Goal: Communication & Community: Answer question/provide support

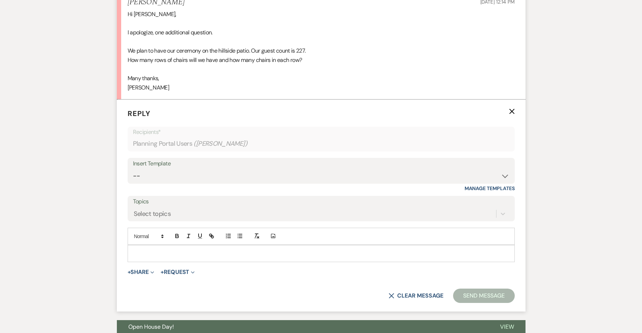
scroll to position [965, 0]
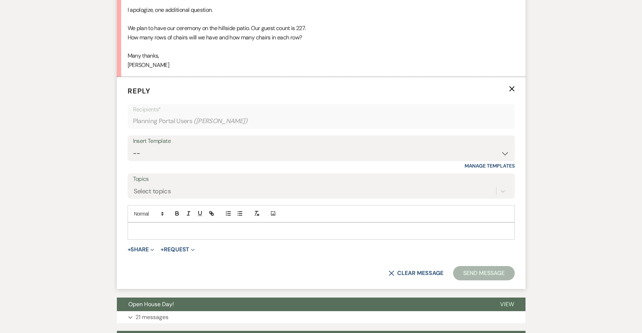
click at [144, 227] on p at bounding box center [321, 231] width 376 height 8
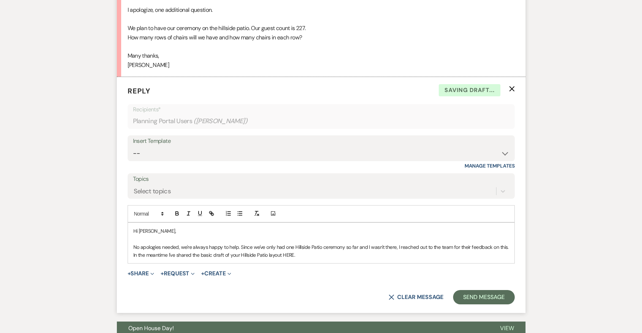
click at [287, 243] on p "No apologies needed, we're always happy to help. Since we've only had one Hills…" at bounding box center [321, 251] width 376 height 16
paste input "[URL][DOMAIN_NAME]"
type input "[URL][DOMAIN_NAME]"
click at [330, 243] on p "No apologies needed, we're always happy to help. Since we've only had one Hills…" at bounding box center [321, 251] width 376 height 16
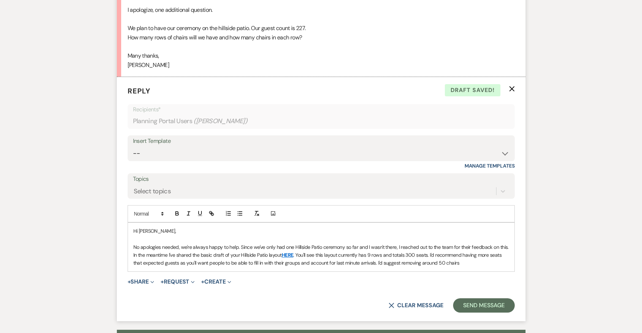
click at [434, 243] on p "No apologies needed, we're always happy to help. Since we've only had one Hills…" at bounding box center [321, 255] width 376 height 24
click at [155, 243] on p "No apologies needed, we're always happy to help. Since we've only had one Hills…" at bounding box center [321, 255] width 376 height 24
click at [315, 245] on p "No apologies needed, we're always happy to help. Since we've only had one Hills…" at bounding box center [321, 255] width 376 height 24
click at [326, 244] on p "No apologies needed, we're always happy to help. Since we've only had one Hills…" at bounding box center [321, 255] width 376 height 24
click at [324, 244] on p "No apologies needed, we're always happy to help. Since we've only had one Hills…" at bounding box center [321, 255] width 376 height 24
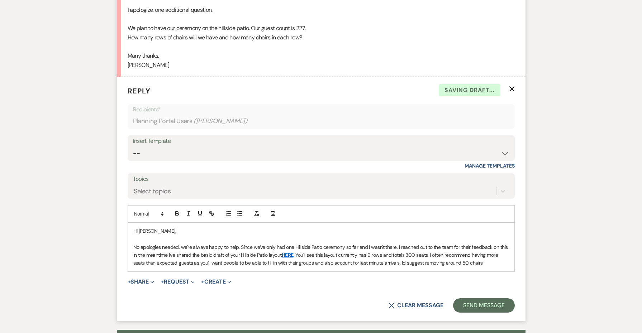
click at [502, 244] on p "No apologies needed, we're always happy to help. Since we've only had one Hills…" at bounding box center [321, 255] width 376 height 24
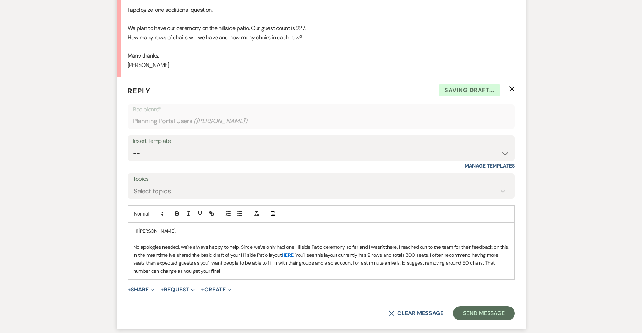
click at [503, 250] on p "No apologies needed, we're always happy to help. Since we've only had one Hills…" at bounding box center [321, 259] width 376 height 32
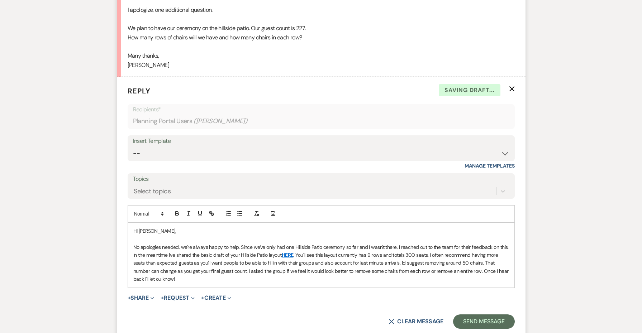
click at [157, 259] on p "No apologies needed, we're always happy to help. Since we've only had one Hills…" at bounding box center [321, 263] width 376 height 40
drag, startPoint x: 266, startPoint y: 263, endPoint x: 115, endPoint y: 226, distance: 154.9
copy p "No apologies needed, we're always happy to help. Since we've only had one Hills…"
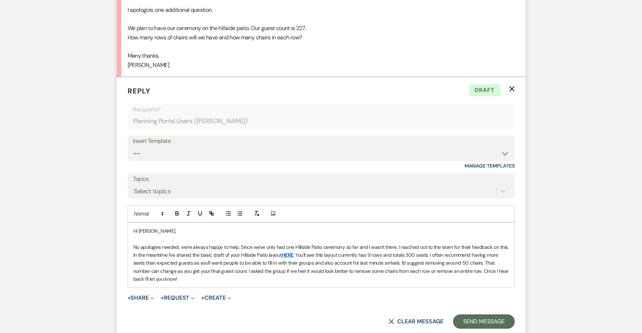
click at [258, 264] on p "No apologies needed, we're always happy to help. Since we've only had one Hills…" at bounding box center [321, 263] width 376 height 40
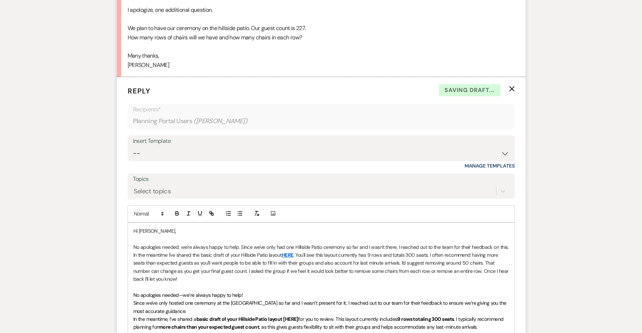
click at [291, 252] on link "HERE" at bounding box center [288, 255] width 12 height 6
drag, startPoint x: 295, startPoint y: 237, endPoint x: 282, endPoint y: 237, distance: 12.9
click at [282, 243] on p "No apologies needed, we're always happy to help. Since we've only had one Hills…" at bounding box center [321, 263] width 376 height 40
copy p "HERE ."
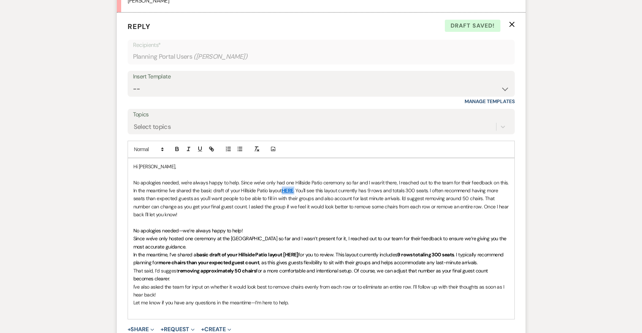
scroll to position [1030, 0]
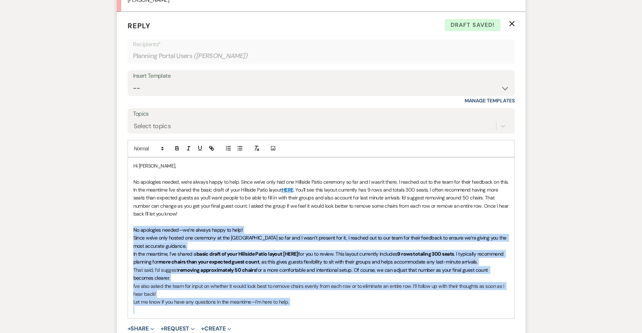
drag, startPoint x: 298, startPoint y: 286, endPoint x: 132, endPoint y: 214, distance: 181.5
click at [132, 214] on div "Hi [PERSON_NAME], No apologies needed, we're always happy to help. Since we've …" at bounding box center [321, 238] width 386 height 161
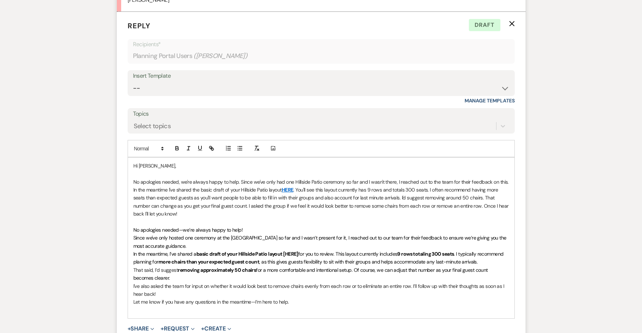
click at [251, 143] on div at bounding box center [256, 148] width 11 height 11
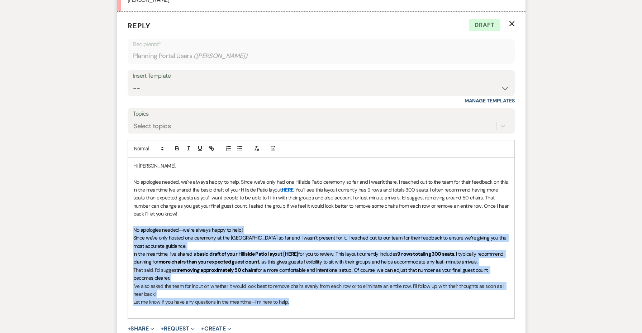
drag, startPoint x: 292, startPoint y: 282, endPoint x: 132, endPoint y: 209, distance: 176.2
click at [132, 209] on div "Hi [PERSON_NAME], No apologies needed, we're always happy to help. Since we've …" at bounding box center [321, 238] width 386 height 161
click at [259, 145] on icon "button" at bounding box center [256, 148] width 6 height 6
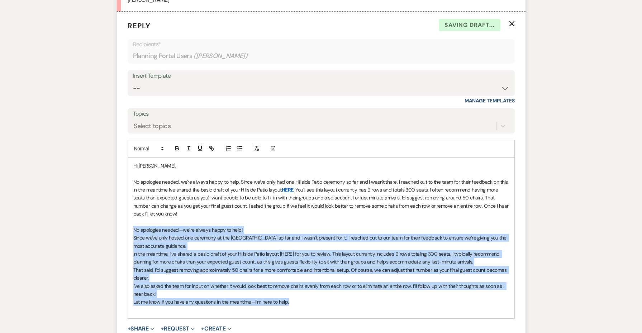
drag, startPoint x: 295, startPoint y: 173, endPoint x: 284, endPoint y: 173, distance: 11.1
click at [284, 178] on p "No apologies needed, we're always happy to help. Since we've only had one Hills…" at bounding box center [321, 198] width 376 height 40
copy p "HERE"
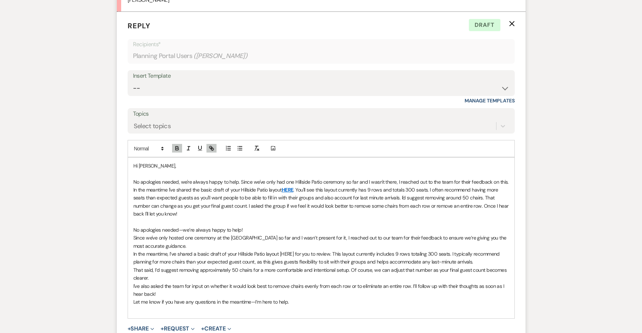
click at [287, 250] on p "In the meantime, I’ve shared a basic draft of your Hillside Patio layout [HERE]…" at bounding box center [321, 258] width 376 height 16
drag, startPoint x: 199, startPoint y: 195, endPoint x: 129, endPoint y: 159, distance: 78.7
click at [129, 159] on div "Hi [PERSON_NAME], No apologies needed, we're always happy to help. Since we've …" at bounding box center [321, 238] width 386 height 161
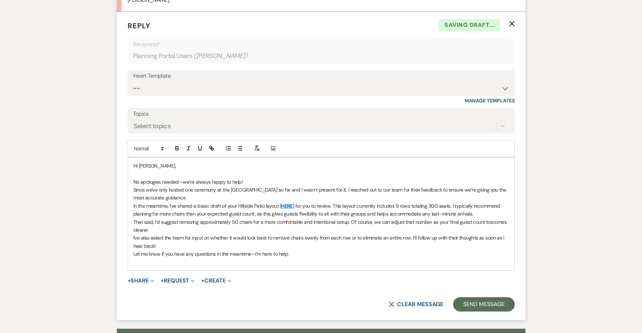
click at [249, 178] on p "No apologies needed—we’re always happy to help!" at bounding box center [321, 182] width 376 height 8
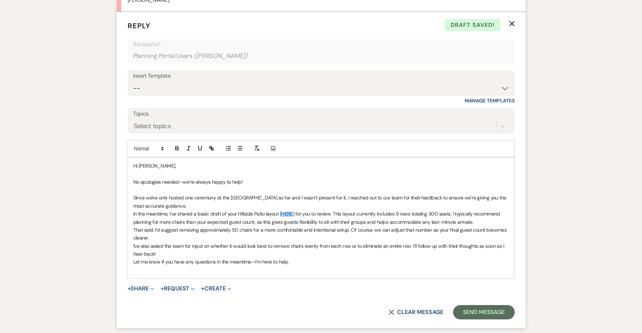
click at [196, 194] on p "Since we've only hosted one ceremony at the [GEOGRAPHIC_DATA] so far and I wasn…" at bounding box center [321, 202] width 376 height 16
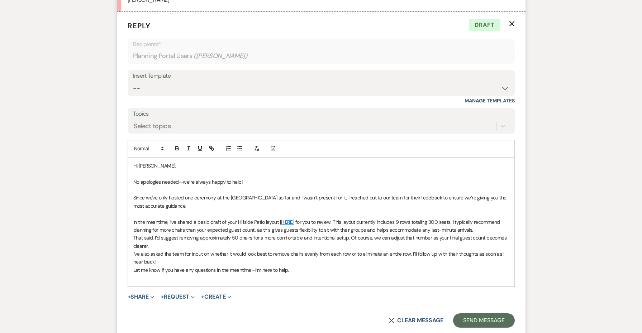
click at [132, 218] on div "Hi [PERSON_NAME], No apologies needed—we’re always happy to help! Since we've o…" at bounding box center [321, 222] width 386 height 129
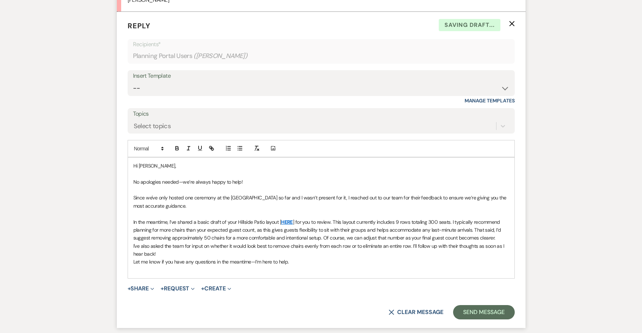
click at [497, 221] on p "In the meantime, I’ve shared a basic draft of your Hillside Patio layout [ HERE…" at bounding box center [321, 230] width 376 height 24
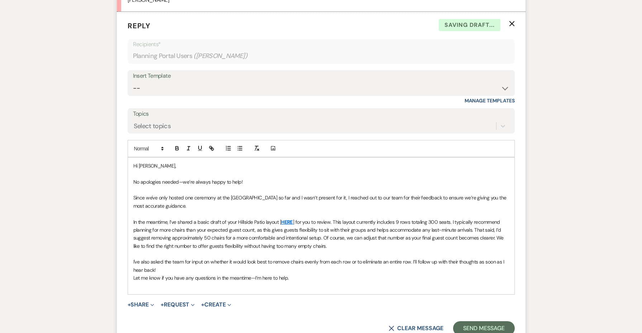
click at [405, 258] on p "I've also asked the team for input on whether it would look best to remove chai…" at bounding box center [321, 266] width 376 height 16
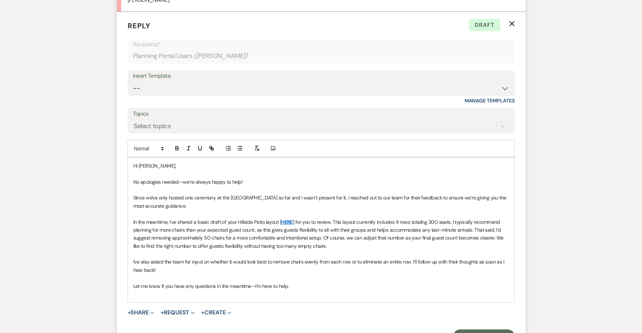
click at [222, 290] on p at bounding box center [321, 294] width 376 height 8
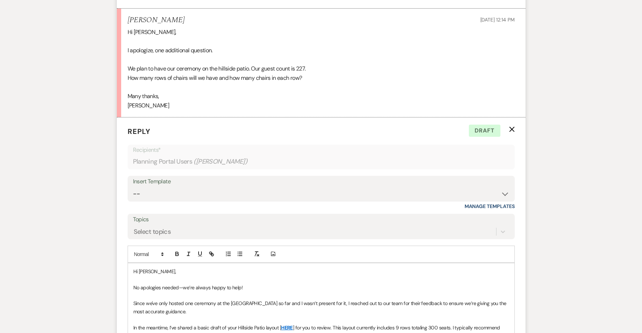
scroll to position [1116, 0]
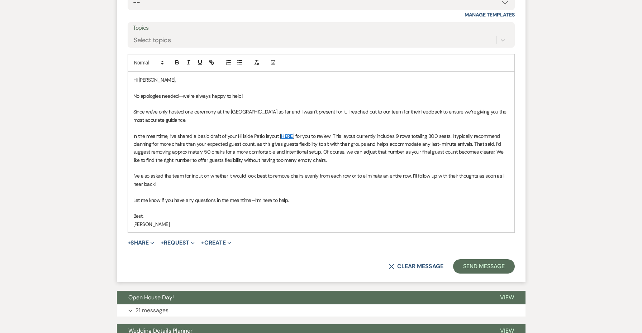
click at [282, 172] on p "I've also asked the team for input on whether it would look best to remove chai…" at bounding box center [321, 180] width 376 height 16
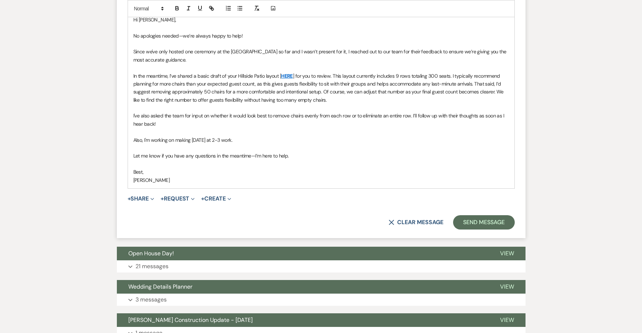
scroll to position [1176, 0]
drag, startPoint x: 250, startPoint y: 123, endPoint x: 147, endPoint y: 120, distance: 102.9
click at [147, 137] on p "Also, I'm working on making [DATE] at 2-3 work." at bounding box center [321, 141] width 376 height 8
click at [464, 216] on button "Send Message" at bounding box center [483, 223] width 61 height 14
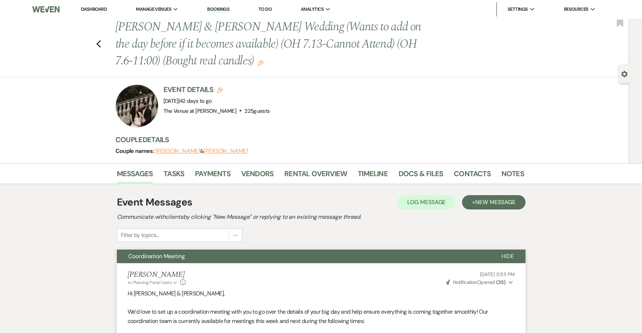
scroll to position [0, 0]
click at [98, 44] on icon "Previous" at bounding box center [98, 44] width 5 height 9
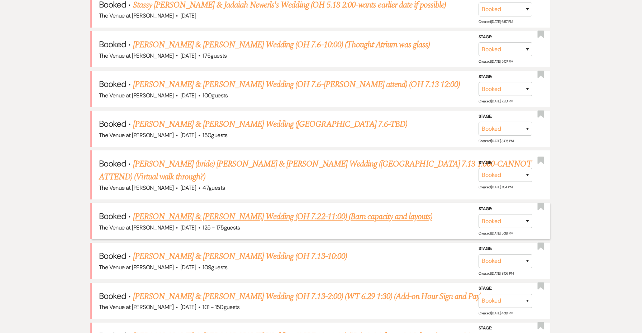
scroll to position [341, 0]
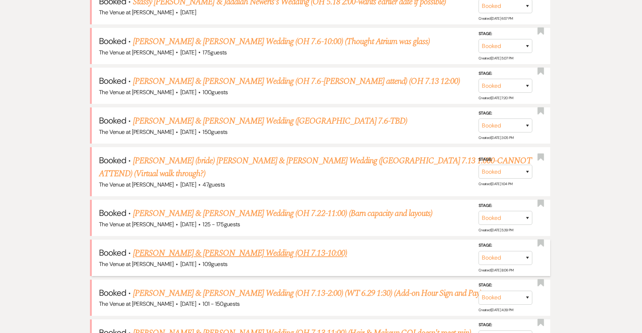
click at [201, 247] on link "[PERSON_NAME] & [PERSON_NAME] Wedding (OH 7.13-10:00)" at bounding box center [240, 253] width 214 height 13
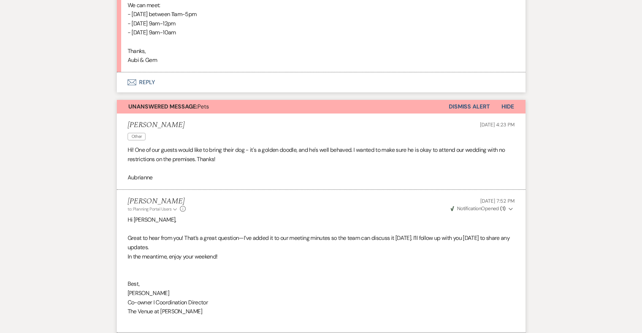
scroll to position [514, 0]
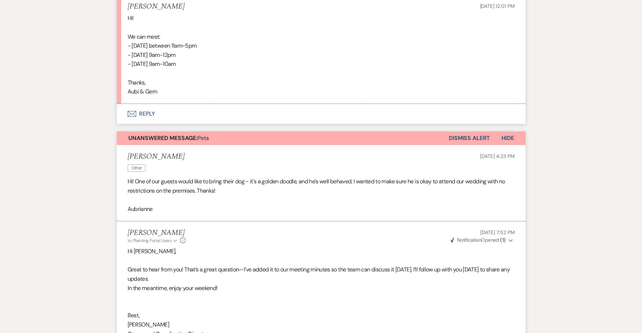
click at [450, 132] on button "Dismiss Alert" at bounding box center [469, 139] width 41 height 14
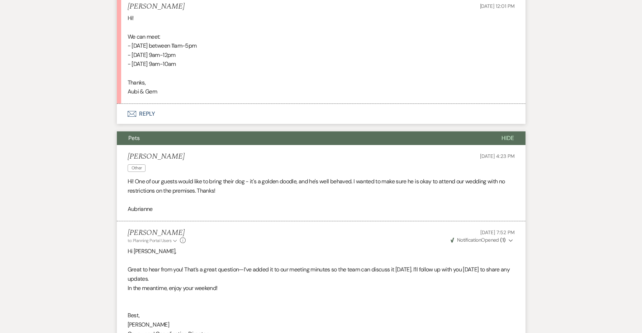
click at [382, 132] on button "Pets" at bounding box center [303, 139] width 373 height 14
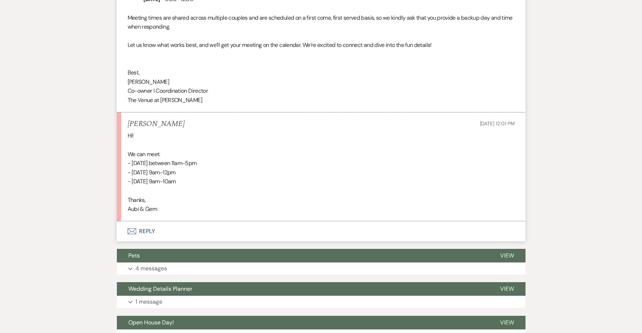
scroll to position [396, 0]
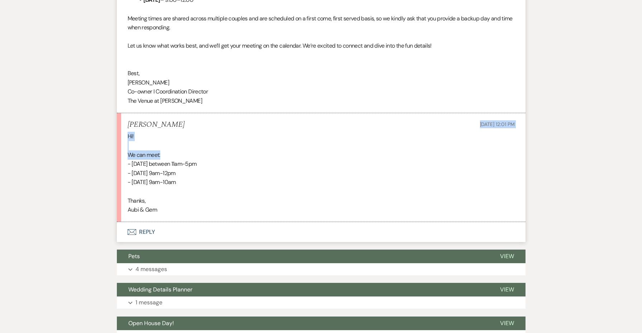
drag, startPoint x: 363, startPoint y: 108, endPoint x: 380, endPoint y: 220, distance: 113.8
click at [380, 220] on div "Unanswered Message: Coordination Meeting Dismiss Alert Hide [PERSON_NAME] to: P…" at bounding box center [321, 31] width 408 height 424
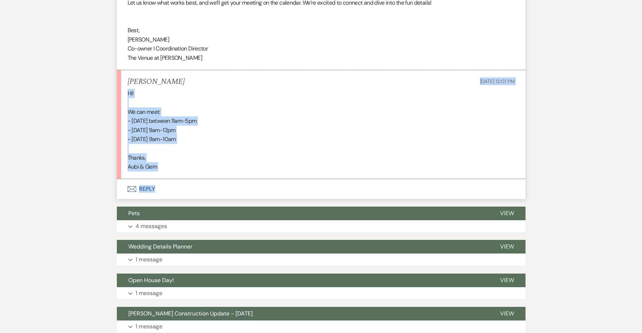
scroll to position [442, 0]
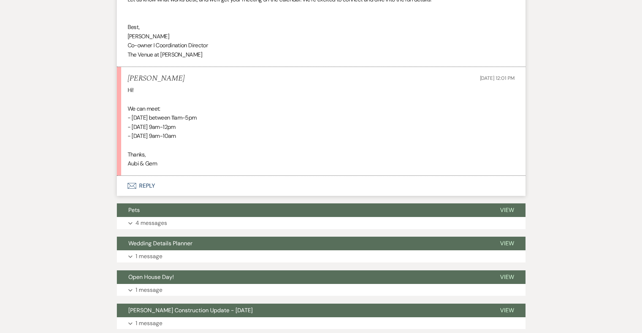
click at [368, 159] on p "Aubi & Gem" at bounding box center [321, 163] width 387 height 9
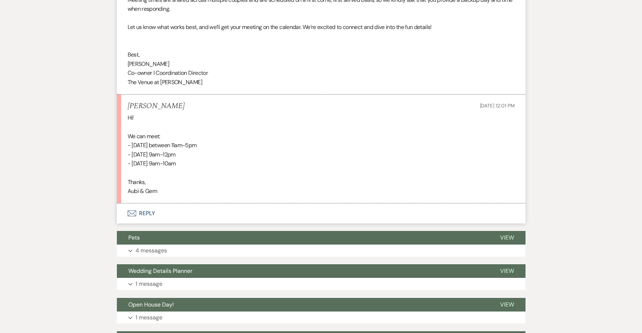
scroll to position [410, 0]
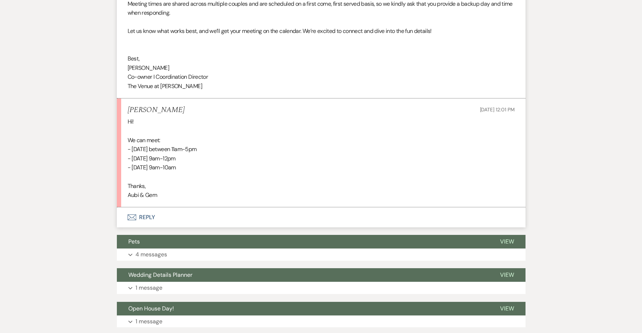
click at [148, 207] on button "Envelope Reply" at bounding box center [321, 217] width 408 height 20
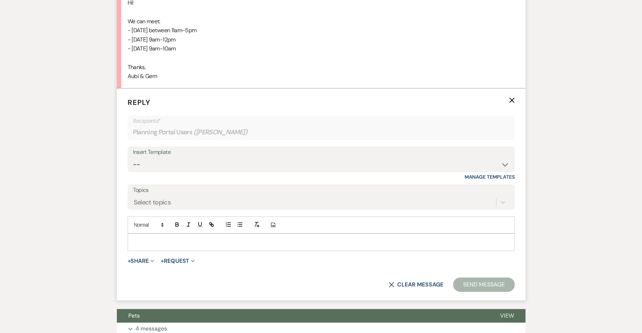
scroll to position [549, 0]
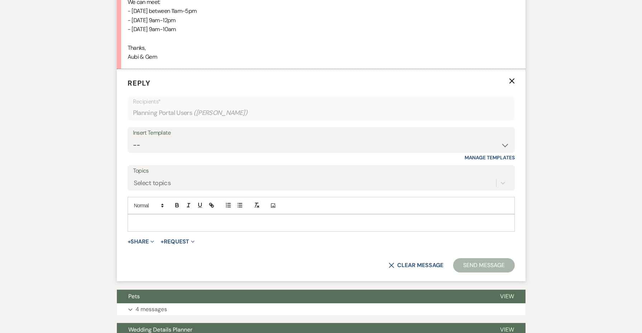
click at [157, 219] on p at bounding box center [321, 223] width 376 height 8
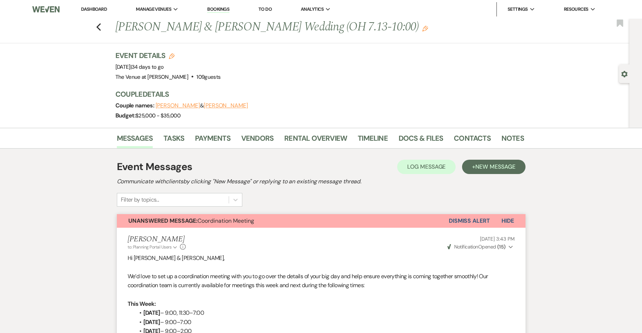
scroll to position [0, 0]
click at [272, 30] on h1 "[PERSON_NAME] & [PERSON_NAME] Wedding (OH 7.13-10:00) Edit" at bounding box center [275, 27] width 321 height 17
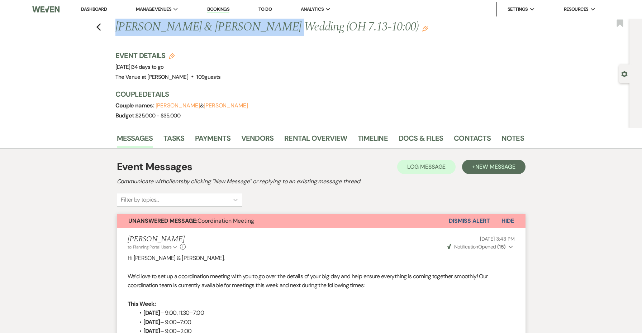
drag, startPoint x: 272, startPoint y: 30, endPoint x: 117, endPoint y: 27, distance: 154.8
click at [117, 27] on h1 "[PERSON_NAME] & [PERSON_NAME] Wedding (OH 7.13-10:00) Edit" at bounding box center [275, 27] width 321 height 17
copy h1 "[PERSON_NAME] & [PERSON_NAME]"
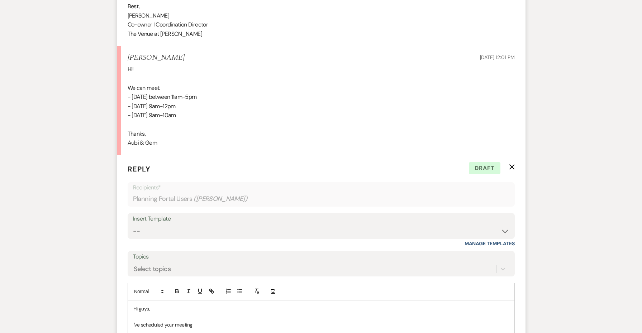
scroll to position [462, 0]
click at [237, 323] on div "Hi guys, I've scheduled your meeting" at bounding box center [321, 318] width 386 height 33
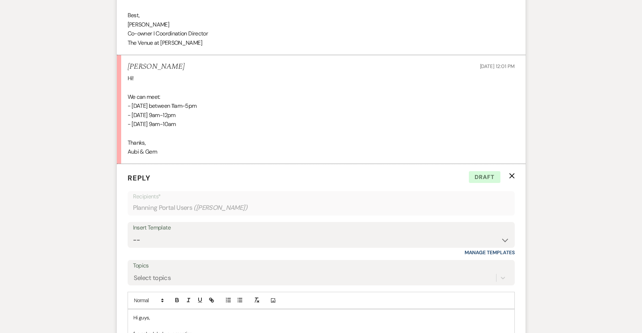
scroll to position [453, 0]
drag, startPoint x: 201, startPoint y: 324, endPoint x: 131, endPoint y: 323, distance: 69.9
click at [131, 323] on div "Hi guys, I've scheduled your meeting" at bounding box center [321, 326] width 386 height 33
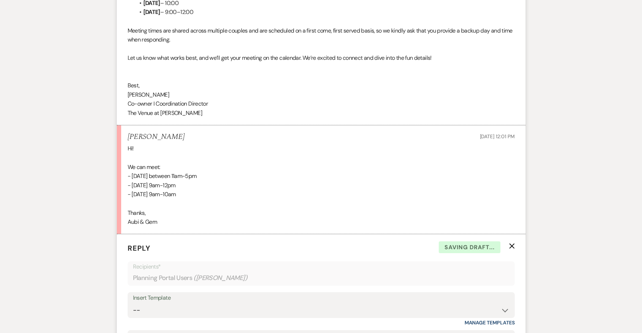
scroll to position [384, 0]
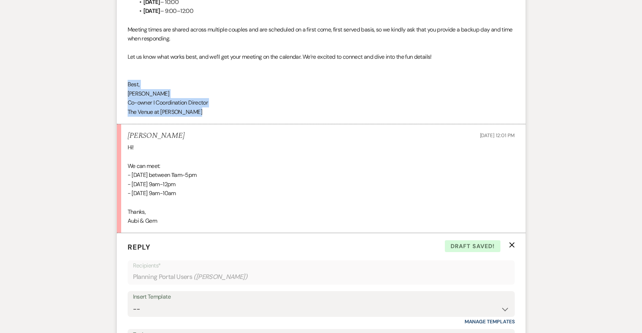
copy div "Best, [PERSON_NAME] I Coordination Director The Venue at [PERSON_NAME]﻿"
drag, startPoint x: 178, startPoint y: 102, endPoint x: 104, endPoint y: 82, distance: 76.7
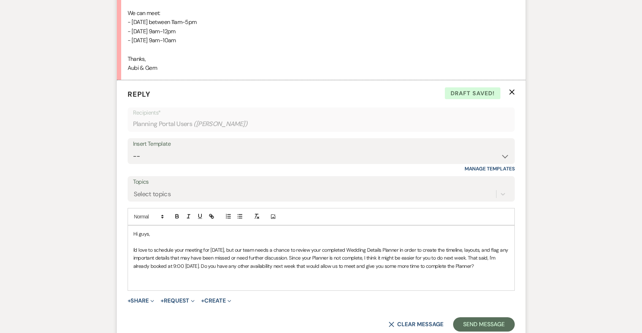
scroll to position [573, 0]
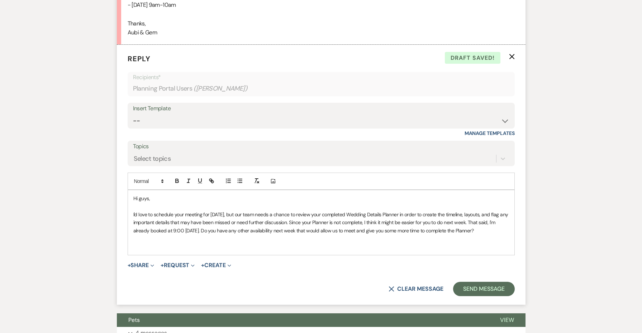
click at [165, 243] on p at bounding box center [321, 247] width 376 height 8
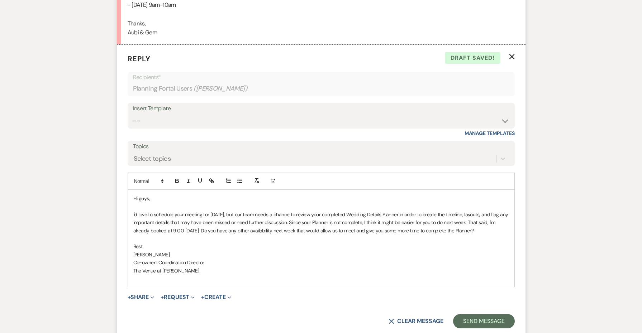
click at [232, 211] on p "I'd love to schedule your meeting for [DATE], but our team needs a chance to re…" at bounding box center [321, 223] width 376 height 24
click at [371, 267] on p "The Venue at [PERSON_NAME]﻿" at bounding box center [321, 271] width 376 height 8
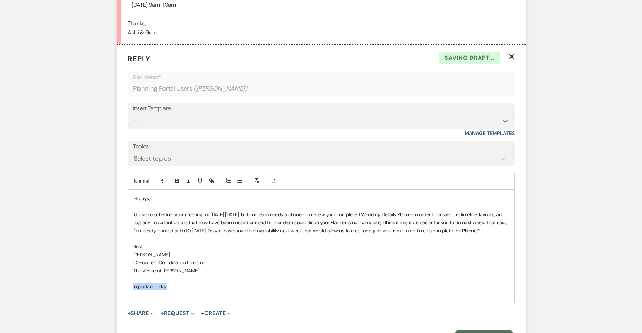
drag, startPoint x: 195, startPoint y: 282, endPoint x: 125, endPoint y: 285, distance: 69.6
click at [125, 285] on form "Reply X Saving draft... Recipients* Planning Portal Users ( [PERSON_NAME] ) Ins…" at bounding box center [321, 199] width 408 height 309
click at [155, 300] on form "Reply X Saving draft... Recipients* Planning Portal Users ( [PERSON_NAME] ) Ins…" at bounding box center [321, 199] width 408 height 309
click at [150, 291] on p at bounding box center [321, 295] width 376 height 8
click at [169, 292] on p "Wedding Details Planner" at bounding box center [321, 295] width 376 height 8
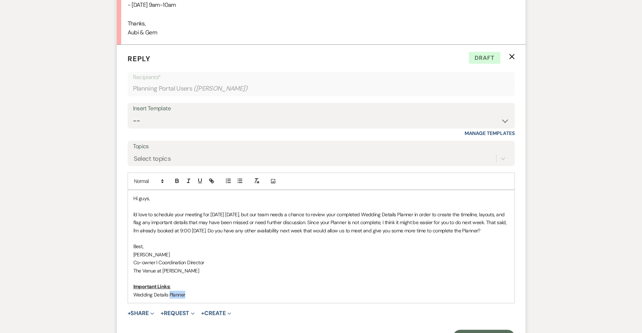
click at [169, 292] on p "Wedding Details Planner" at bounding box center [321, 295] width 376 height 8
paste input "[URL][DOMAIN_NAME]"
type input "[URL][DOMAIN_NAME]"
click at [274, 255] on p "[PERSON_NAME]" at bounding box center [321, 255] width 376 height 8
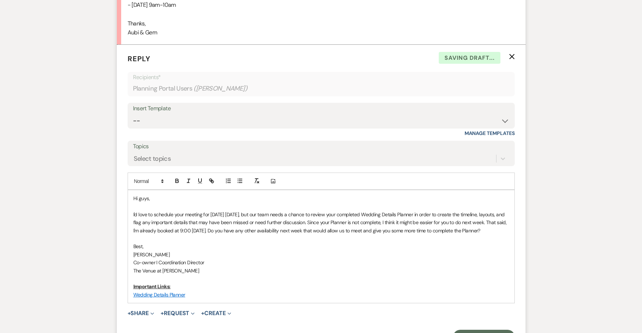
drag, startPoint x: 168, startPoint y: 228, endPoint x: 108, endPoint y: 206, distance: 64.0
click at [108, 206] on div "Messages Tasks Payments Vendors Rental Overview Timeline Docs & Files Contacts …" at bounding box center [321, 177] width 642 height 1244
copy p "I'd love to schedule your meeting for [DATE] [DATE], but our team needs a chanc…"
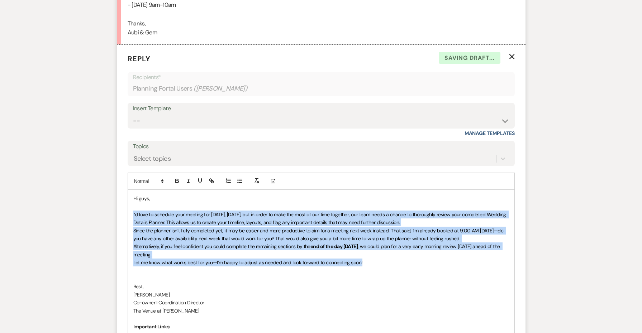
drag, startPoint x: 370, startPoint y: 254, endPoint x: 103, endPoint y: 206, distance: 271.7
click at [103, 206] on div "Messages Tasks Payments Vendors Rental Overview Timeline Docs & Files Contacts …" at bounding box center [321, 197] width 642 height 1284
click at [256, 179] on line "button" at bounding box center [255, 180] width 1 height 3
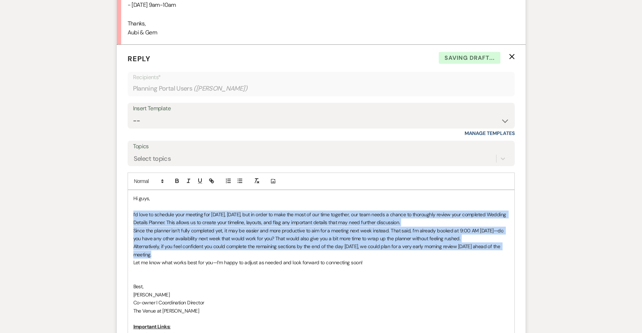
click at [436, 211] on p "I’d love to schedule your meeting for [DATE], [DATE], but in order to make the …" at bounding box center [321, 219] width 376 height 16
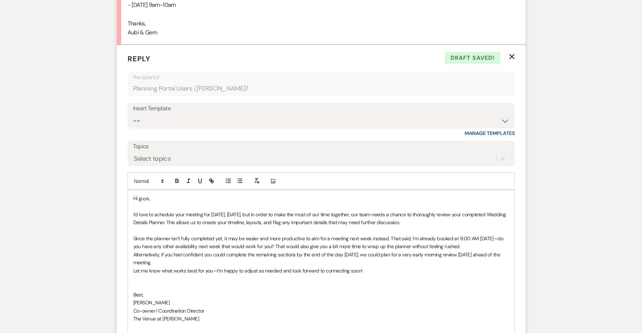
click at [481, 236] on p "Since the planner isn’t fully completed yet, it may be easier and more producti…" at bounding box center [321, 243] width 376 height 16
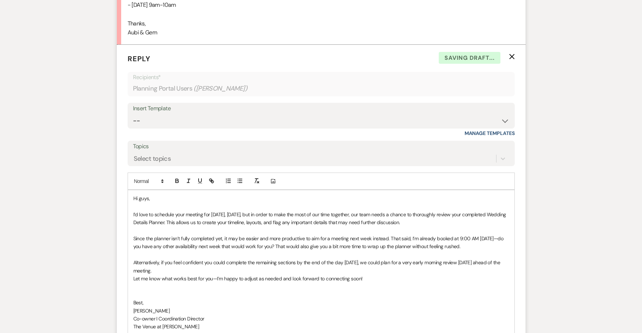
click at [326, 261] on p "Alternatively, if you feel confident you could complete the remaining sections …" at bounding box center [321, 267] width 376 height 16
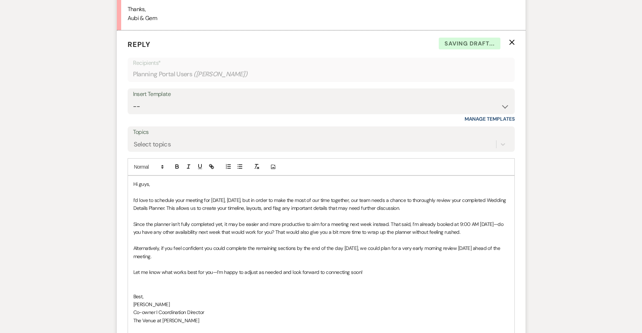
scroll to position [593, 0]
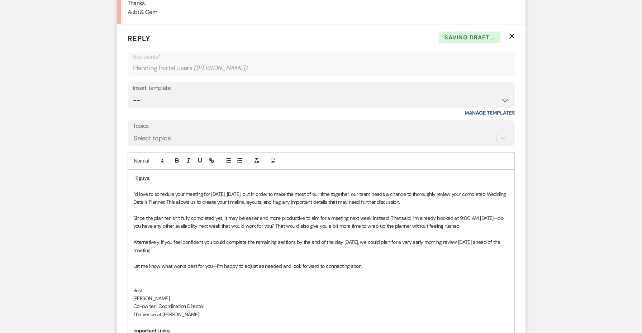
click at [239, 240] on p "Alternatively, if you feel confident you could complete the remaining sections …" at bounding box center [321, 246] width 376 height 16
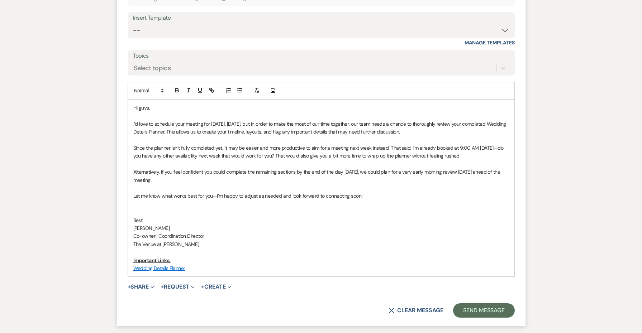
scroll to position [681, 0]
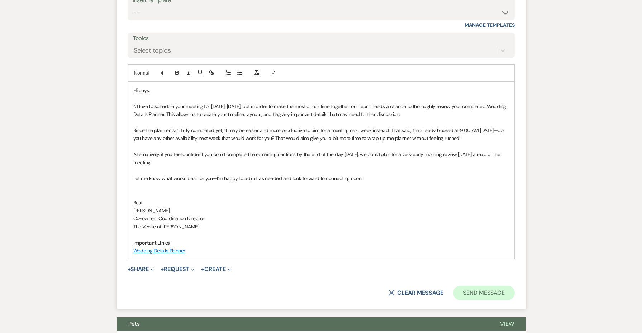
click at [482, 286] on button "Send Message" at bounding box center [483, 293] width 61 height 14
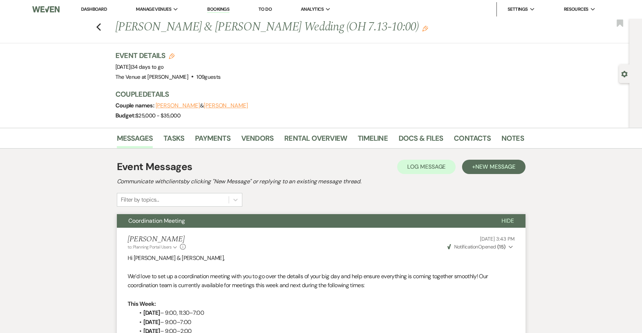
scroll to position [0, 0]
click at [99, 26] on icon "Previous" at bounding box center [98, 27] width 5 height 9
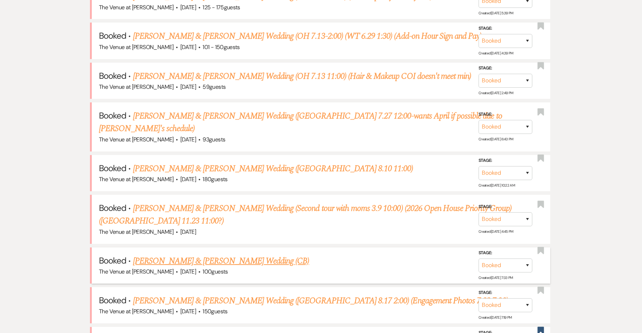
scroll to position [583, 0]
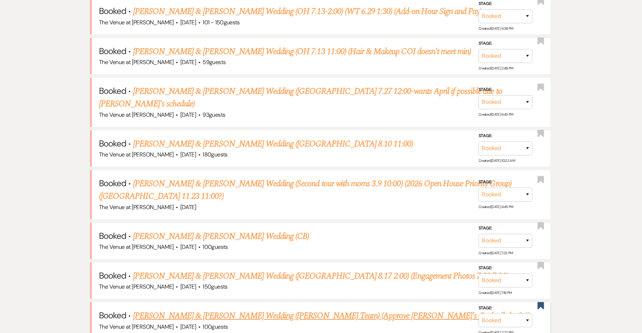
click at [189, 310] on link "[PERSON_NAME] & [PERSON_NAME] Wedding ([PERSON_NAME] Team) (Approve [PERSON_NAM…" at bounding box center [331, 316] width 397 height 13
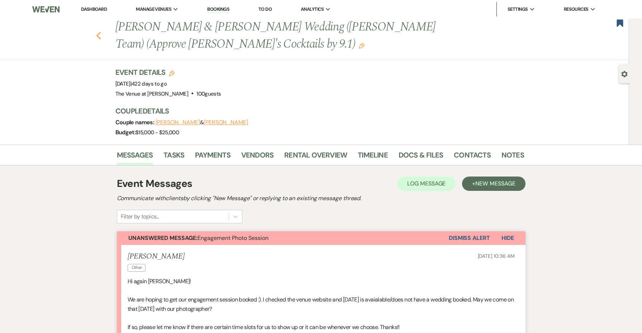
click at [97, 36] on use "button" at bounding box center [98, 36] width 5 height 8
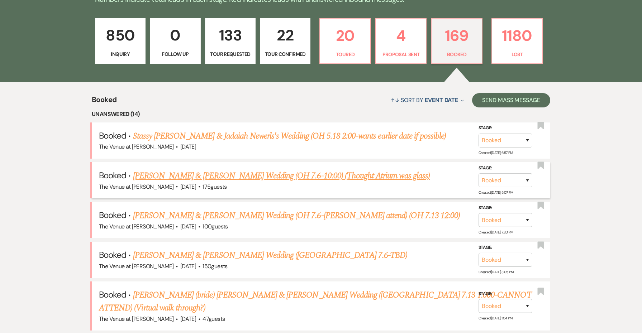
scroll to position [216, 0]
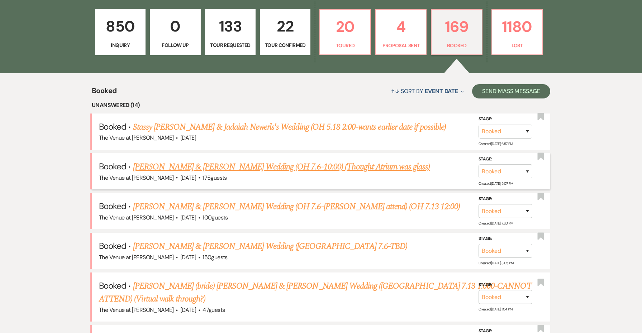
click at [165, 167] on link "[PERSON_NAME] & [PERSON_NAME] Wedding (OH 7.6-10:00) (Thought Atrium was glass)" at bounding box center [281, 167] width 297 height 13
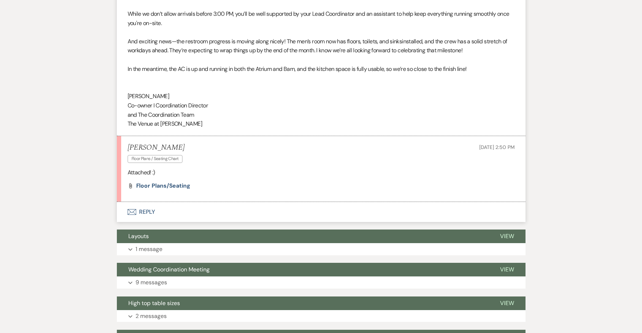
scroll to position [936, 0]
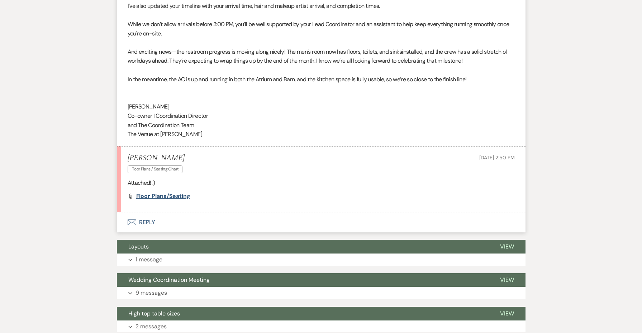
click at [166, 192] on span "Floor Plans/Seating" at bounding box center [163, 196] width 54 height 8
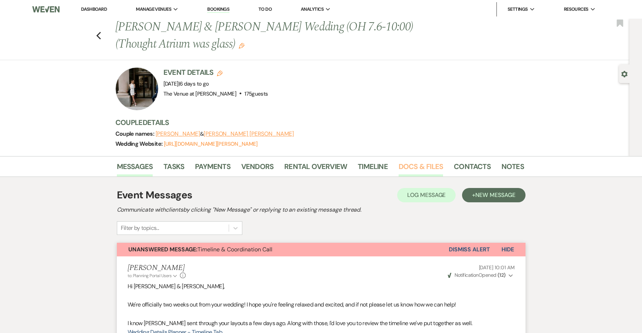
scroll to position [0, 0]
click at [380, 167] on link "Timeline" at bounding box center [373, 169] width 30 height 16
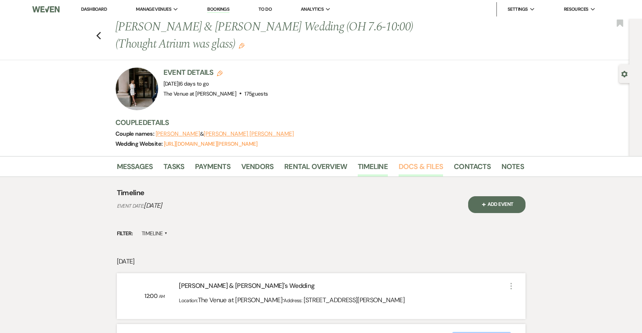
click at [422, 172] on link "Docs & Files" at bounding box center [420, 169] width 44 height 16
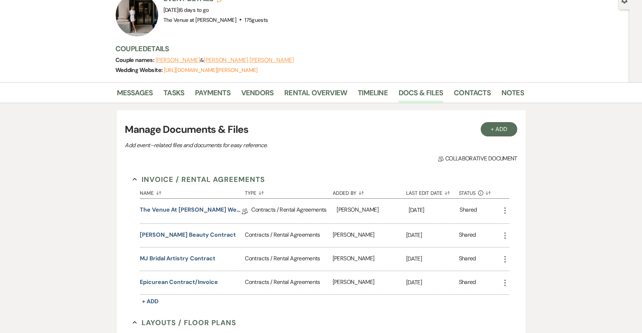
scroll to position [15, 0]
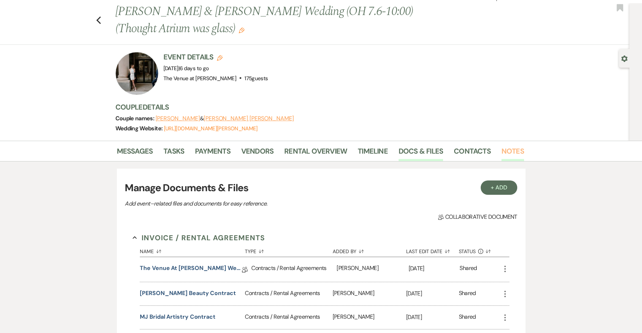
click at [506, 152] on link "Notes" at bounding box center [512, 153] width 23 height 16
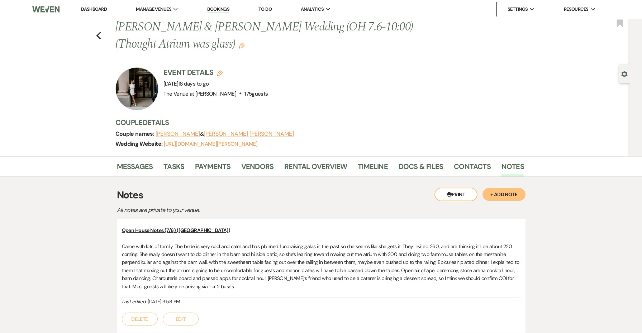
scroll to position [142, 0]
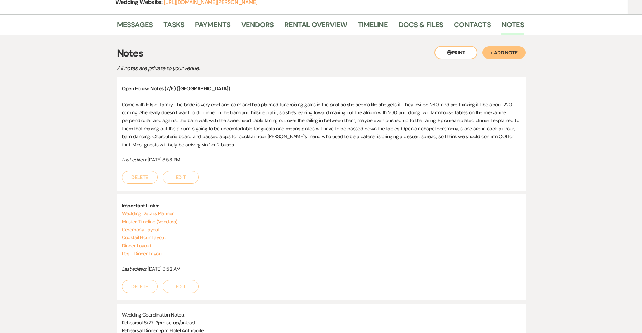
click at [512, 53] on button "+ Add Note" at bounding box center [503, 52] width 43 height 13
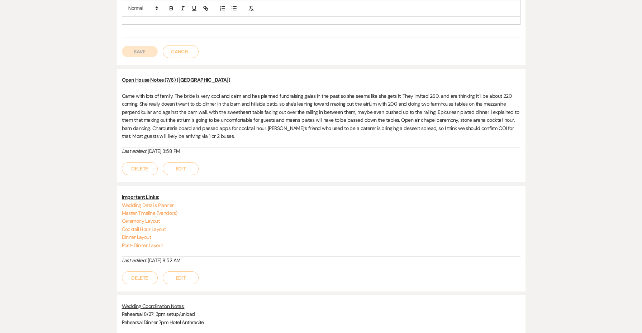
scroll to position [367, 0]
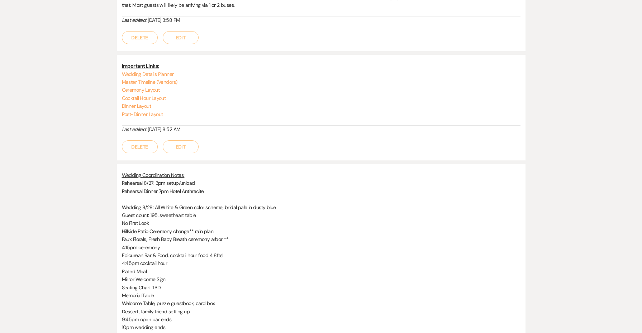
click at [185, 144] on button "Edit" at bounding box center [181, 146] width 36 height 13
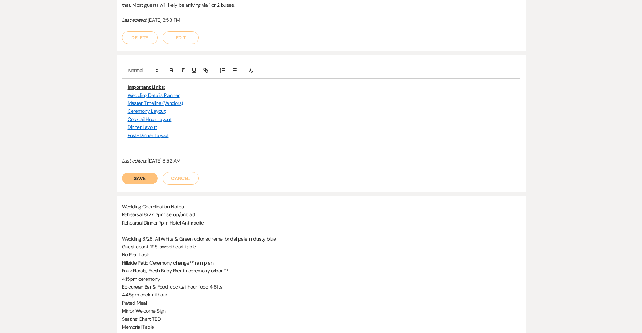
click at [204, 132] on p "Post-Dinner Layout" at bounding box center [321, 136] width 387 height 8
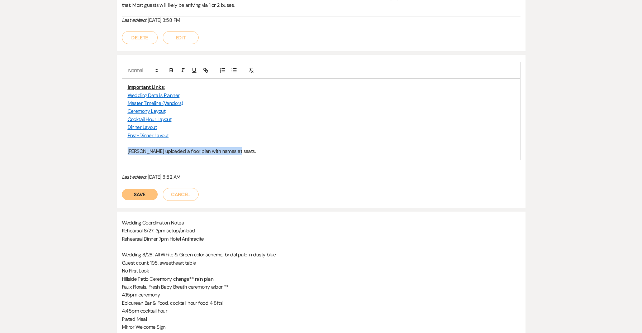
drag, startPoint x: 239, startPoint y: 150, endPoint x: 125, endPoint y: 149, distance: 113.6
click at [125, 149] on div "Important Links: Wedding Details Planner Master Timeline (Vendors) Ceremony Lay…" at bounding box center [321, 119] width 398 height 81
copy p "[PERSON_NAME] uploaded a floor plan with names at seats."
click at [259, 150] on p "[PERSON_NAME] uploaded a floor plan with names at seats." at bounding box center [321, 151] width 387 height 8
click at [238, 155] on div "Important Links: Wedding Details Planner Master Timeline (Vendors) Ceremony Lay…" at bounding box center [321, 117] width 398 height 111
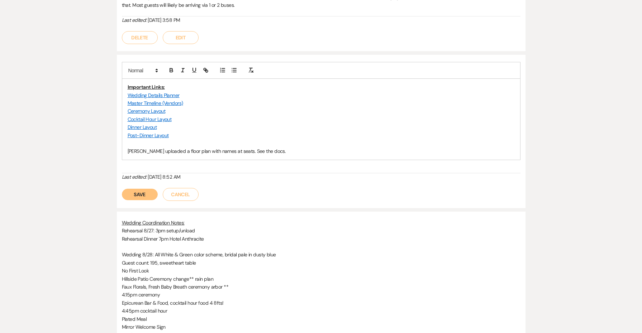
click at [233, 151] on p "[PERSON_NAME] uploaded a floor plan with names at seats. See the docs." at bounding box center [321, 151] width 387 height 8
copy p "[PERSON_NAME] uploaded a floor plan with names at seats. See the docs."
click at [157, 189] on button "Save" at bounding box center [140, 194] width 36 height 11
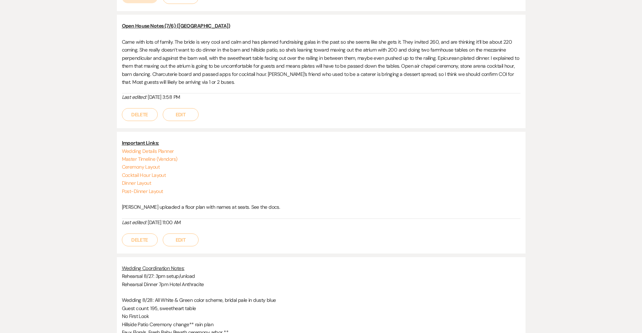
scroll to position [230, 0]
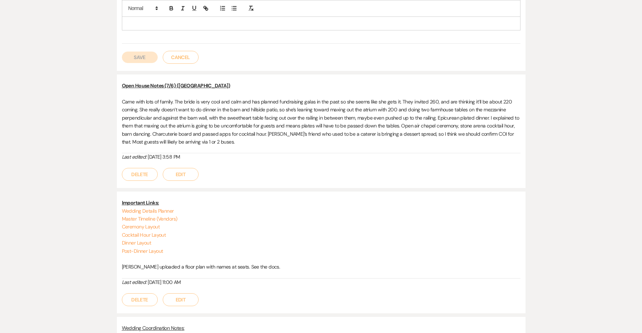
click at [153, 21] on p at bounding box center [321, 22] width 387 height 8
click at [147, 61] on button "Save" at bounding box center [140, 57] width 36 height 11
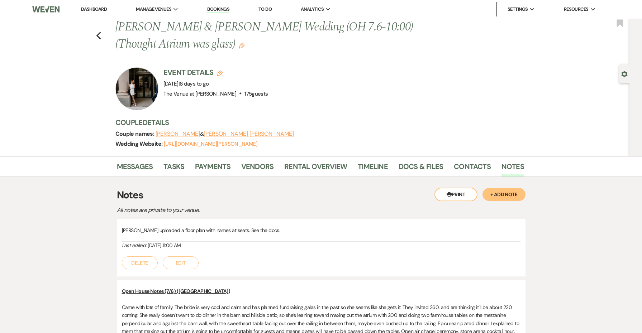
scroll to position [0, 0]
click at [98, 37] on icon "Previous" at bounding box center [98, 36] width 5 height 9
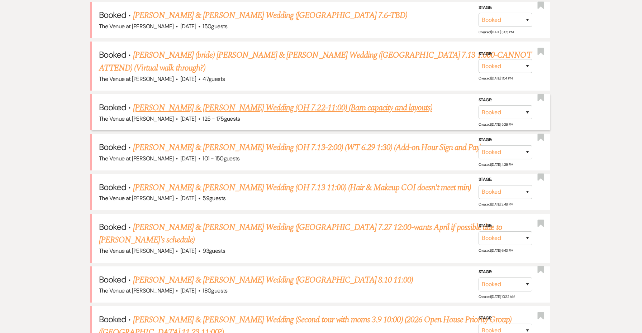
scroll to position [312, 0]
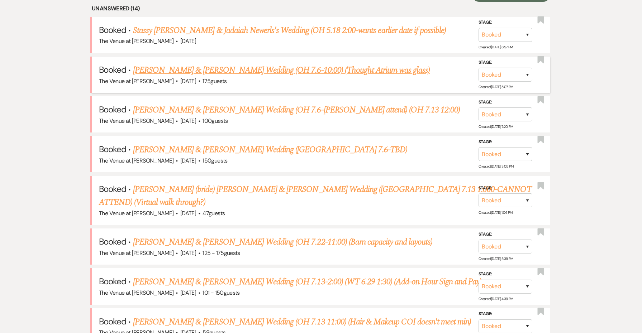
click at [226, 77] on span "175 guests" at bounding box center [214, 81] width 24 height 8
click at [227, 73] on link "[PERSON_NAME] & [PERSON_NAME] Wedding (OH 7.6-10:00) (Thought Atrium was glass)" at bounding box center [281, 70] width 297 height 13
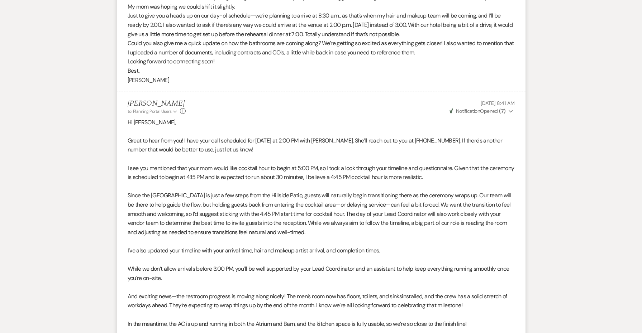
scroll to position [707, 0]
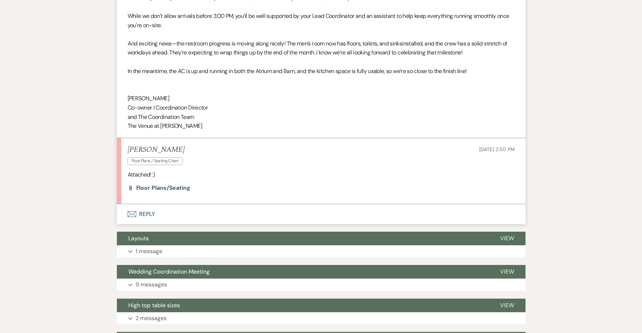
click at [150, 204] on button "Envelope Reply" at bounding box center [321, 214] width 408 height 20
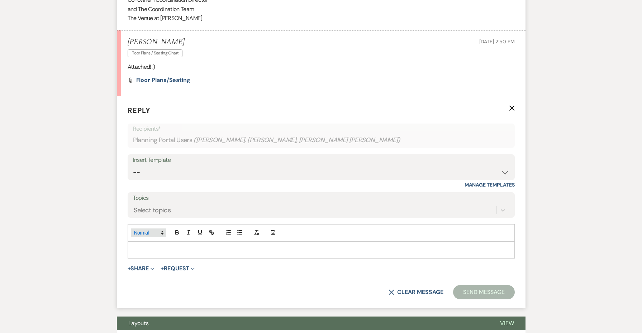
scroll to position [1069, 0]
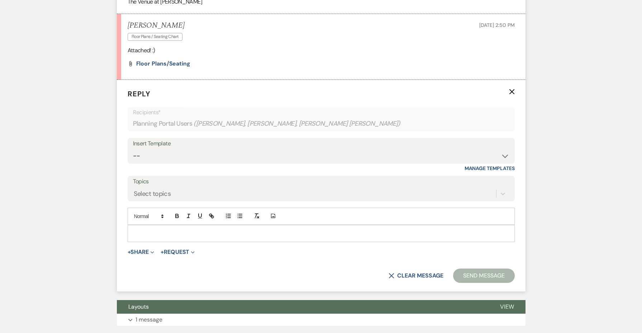
click at [150, 230] on p at bounding box center [321, 234] width 376 height 8
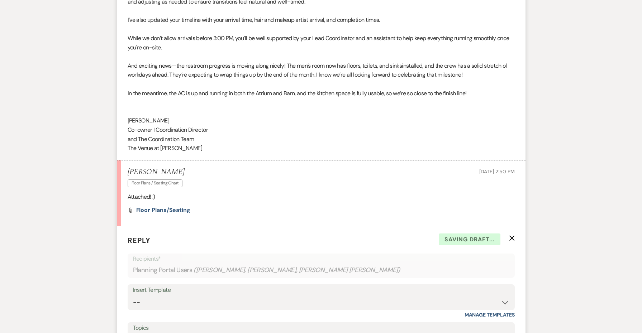
scroll to position [843, 0]
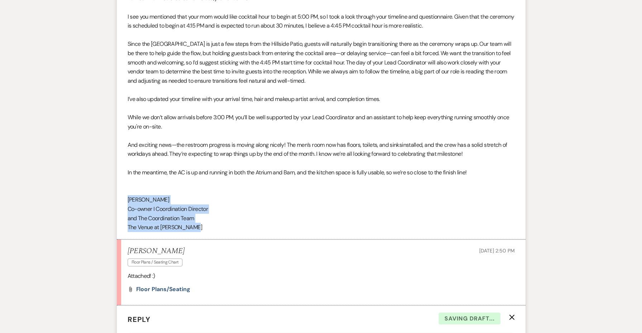
drag, startPoint x: 200, startPoint y: 211, endPoint x: 113, endPoint y: 184, distance: 91.0
click at [113, 184] on div "Messages Tasks Payments Vendors Rental Overview Timeline Docs & Files Contacts …" at bounding box center [321, 187] width 642 height 1749
copy div "[PERSON_NAME] I Coordination Director and The Coordination Team The Venue at [P…"
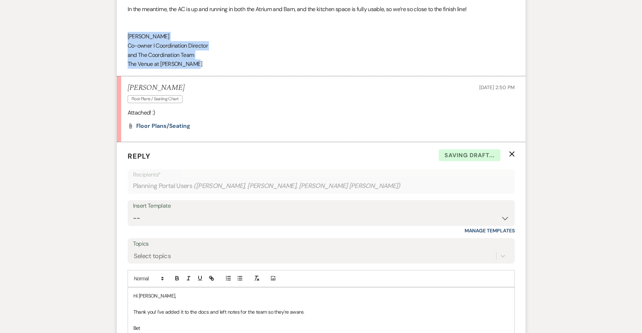
scroll to position [1063, 0]
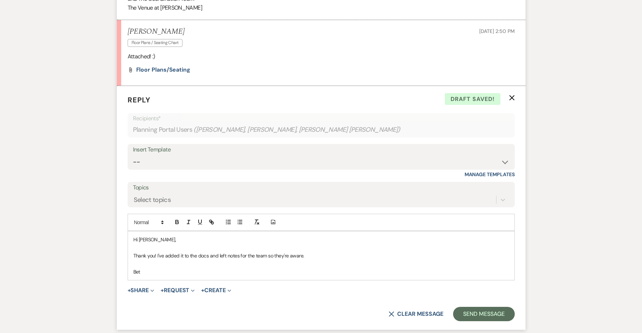
click at [134, 268] on p "Bet" at bounding box center [321, 272] width 376 height 8
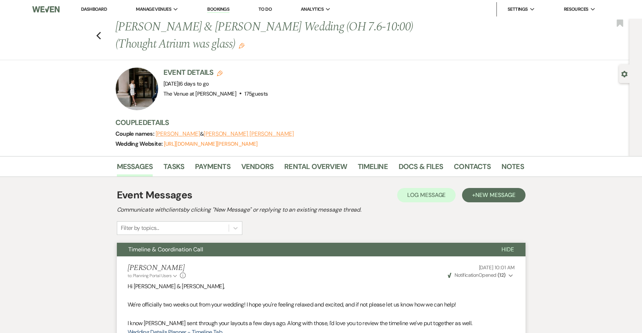
scroll to position [0, 0]
click at [99, 34] on icon "Previous" at bounding box center [98, 36] width 5 height 9
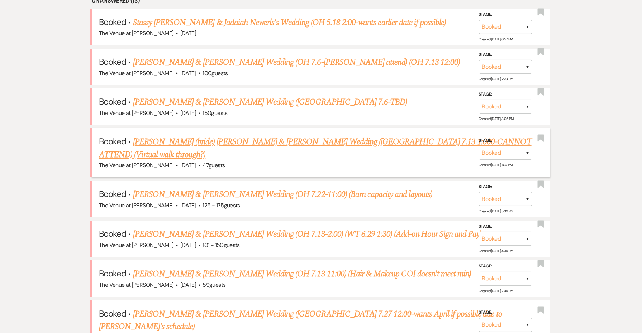
scroll to position [328, 0]
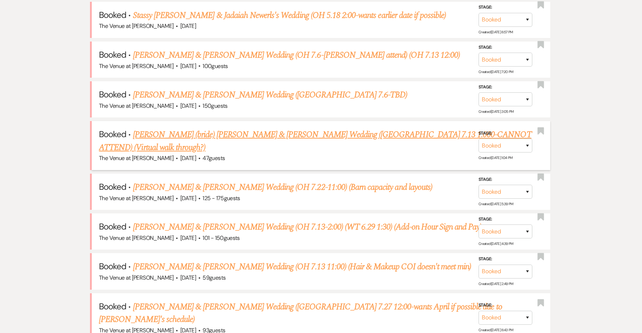
click at [193, 130] on link "[PERSON_NAME] (bride) [PERSON_NAME] & [PERSON_NAME] Wedding ([GEOGRAPHIC_DATA] …" at bounding box center [315, 141] width 432 height 26
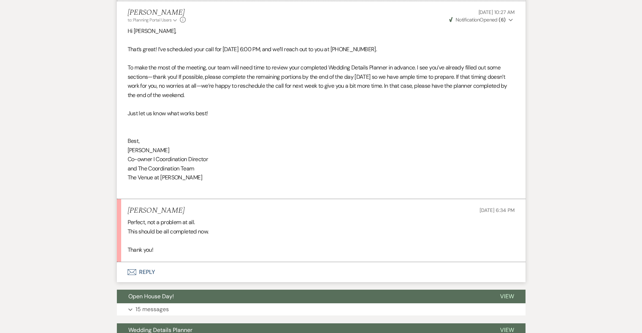
scroll to position [613, 0]
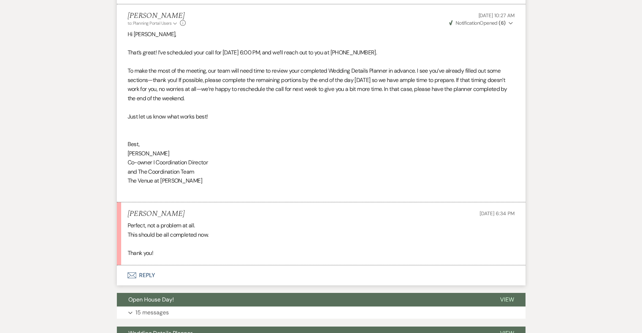
click at [149, 266] on button "Envelope Reply" at bounding box center [321, 276] width 408 height 20
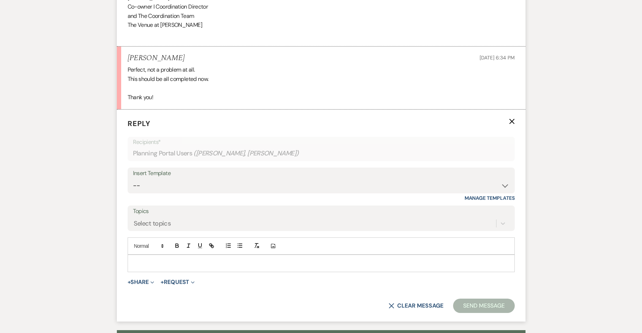
scroll to position [786, 0]
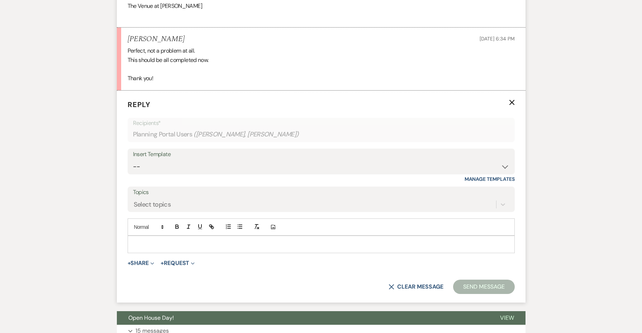
click at [172, 240] on p at bounding box center [321, 244] width 376 height 8
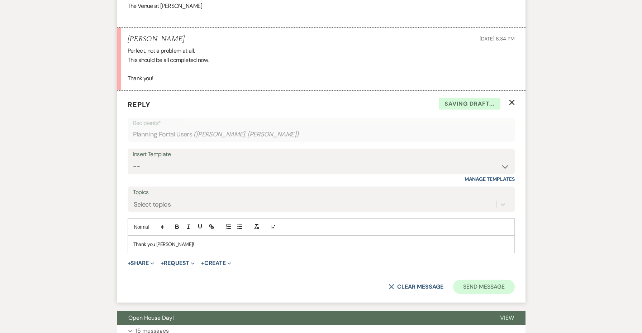
click at [501, 280] on button "Send Message" at bounding box center [483, 287] width 61 height 14
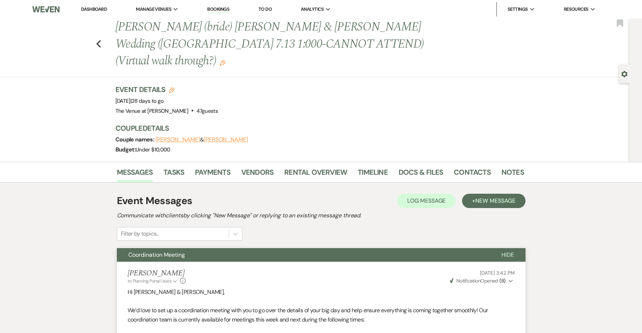
scroll to position [0, 0]
click at [97, 40] on icon "Previous" at bounding box center [98, 44] width 5 height 9
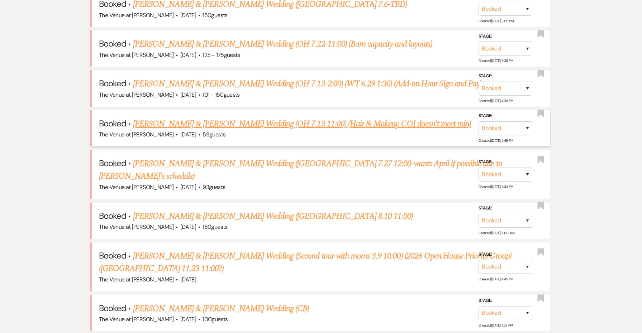
scroll to position [419, 0]
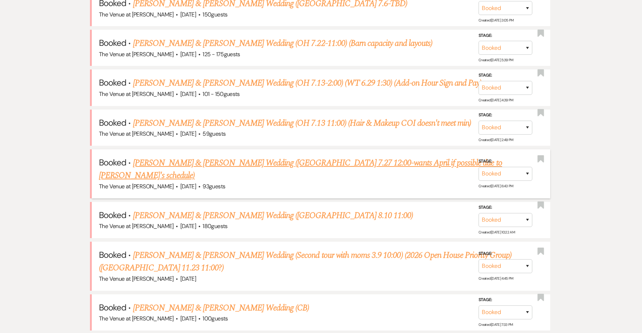
click at [181, 160] on link "[PERSON_NAME] & [PERSON_NAME] Wedding ([GEOGRAPHIC_DATA] 7.27 12:00-wants April…" at bounding box center [300, 170] width 403 height 26
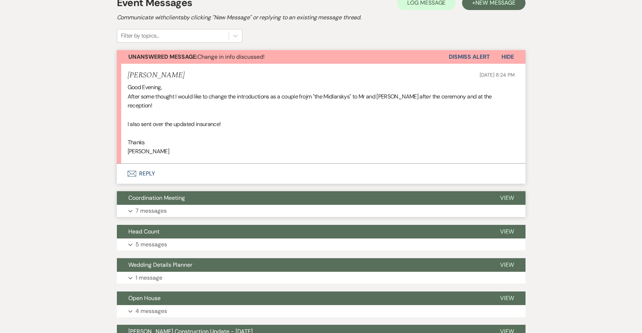
scroll to position [192, 0]
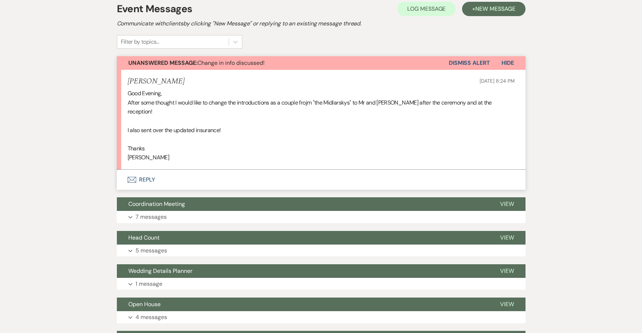
click at [134, 153] on p "[PERSON_NAME]" at bounding box center [321, 157] width 387 height 9
click at [144, 170] on button "Envelope Reply" at bounding box center [321, 180] width 408 height 20
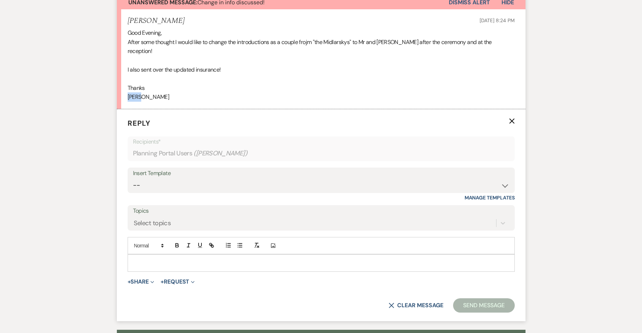
scroll to position [273, 0]
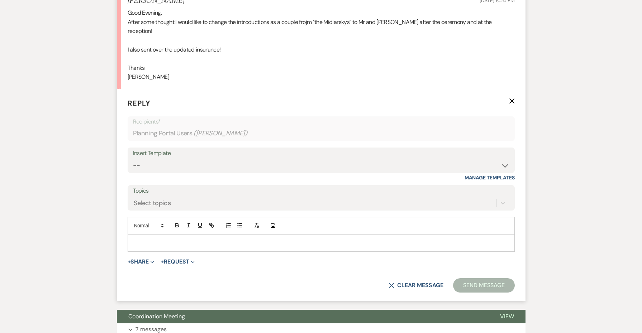
click at [146, 217] on div "Add Photo" at bounding box center [321, 225] width 387 height 17
click at [146, 235] on div at bounding box center [321, 243] width 386 height 16
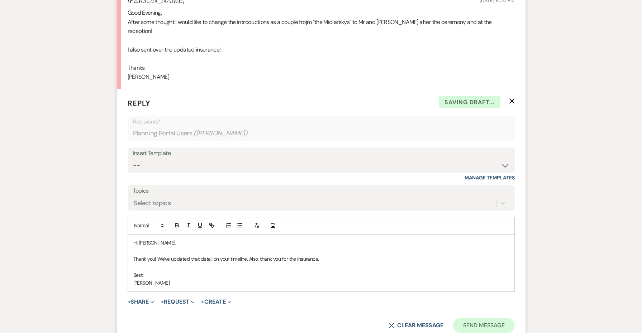
click at [464, 319] on button "Send Message" at bounding box center [483, 326] width 61 height 14
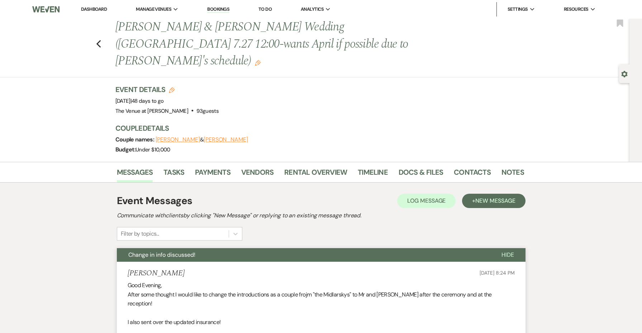
scroll to position [0, 0]
click at [98, 40] on use "button" at bounding box center [98, 44] width 5 height 8
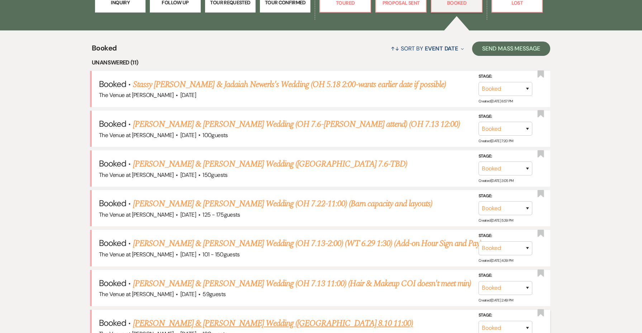
scroll to position [255, 0]
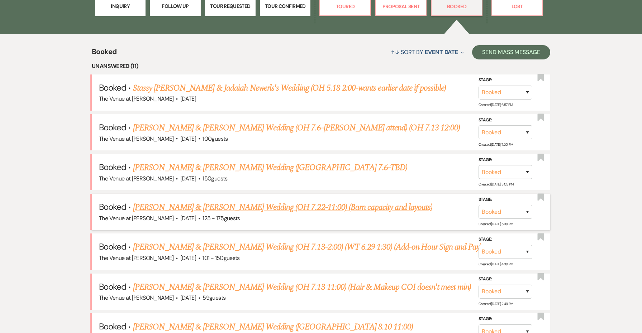
click at [300, 207] on link "[PERSON_NAME] & [PERSON_NAME] Wedding (OH 7.22-11:00) (Barn capacity and layout…" at bounding box center [282, 207] width 299 height 13
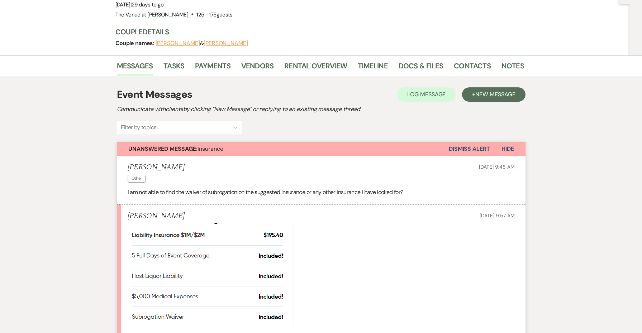
scroll to position [70, 0]
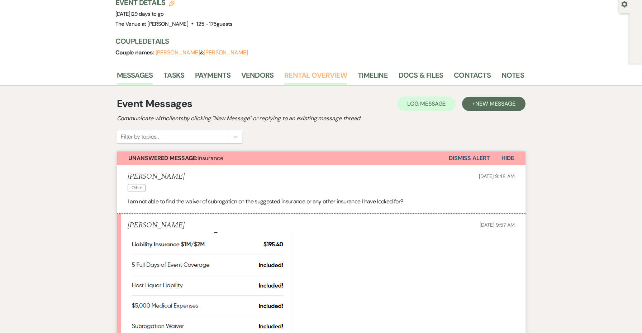
click at [312, 72] on link "Rental Overview" at bounding box center [315, 78] width 63 height 16
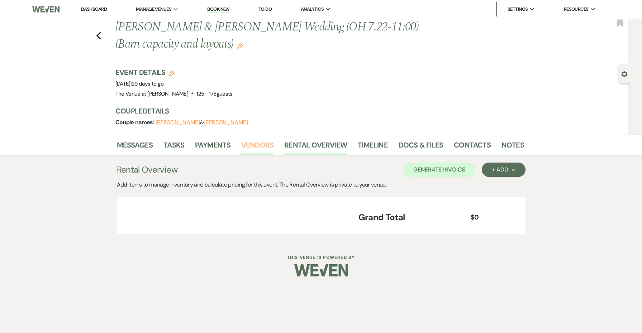
click at [250, 144] on link "Vendors" at bounding box center [257, 147] width 32 height 16
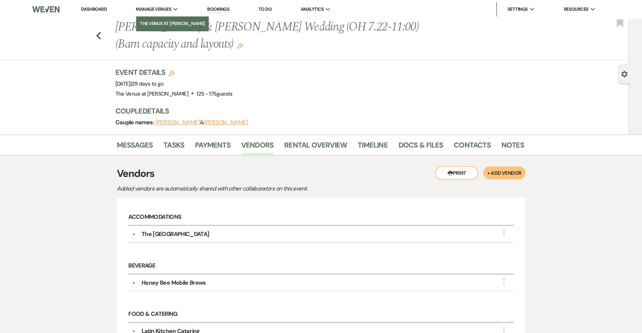
click at [154, 21] on li "The Venue at [PERSON_NAME]" at bounding box center [172, 23] width 65 height 7
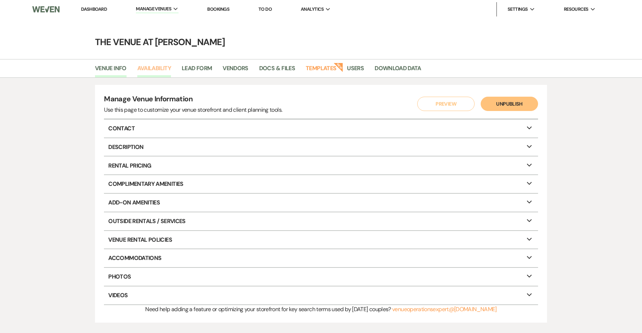
click at [166, 69] on link "Availability" at bounding box center [154, 71] width 34 height 14
select select "3"
select select "2026"
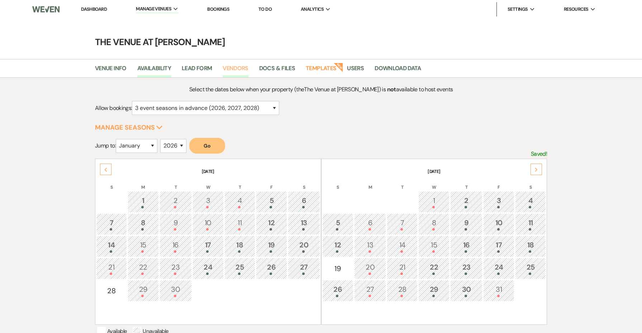
click at [241, 68] on link "Vendors" at bounding box center [236, 71] width 26 height 14
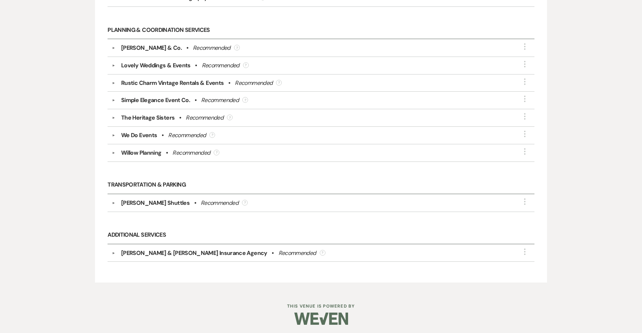
scroll to position [2483, 0]
click at [114, 252] on button "▼" at bounding box center [113, 254] width 9 height 4
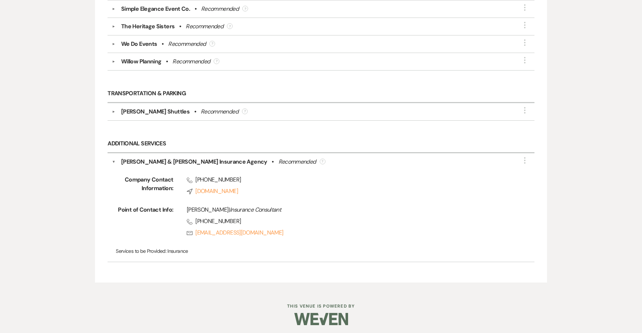
scroll to position [2575, 0]
drag, startPoint x: 298, startPoint y: 236, endPoint x: 106, endPoint y: 184, distance: 198.3
click at [106, 184] on div "Additional Services ▼ [PERSON_NAME] & [PERSON_NAME] Insurance Agency • Recommen…" at bounding box center [321, 204] width 434 height 142
click at [265, 168] on div "Company Contact Information: Phone [PHONE_NUMBER] Compass [DOMAIN_NAME] Point o…" at bounding box center [321, 212] width 418 height 91
drag, startPoint x: 231, startPoint y: 159, endPoint x: 118, endPoint y: 158, distance: 112.9
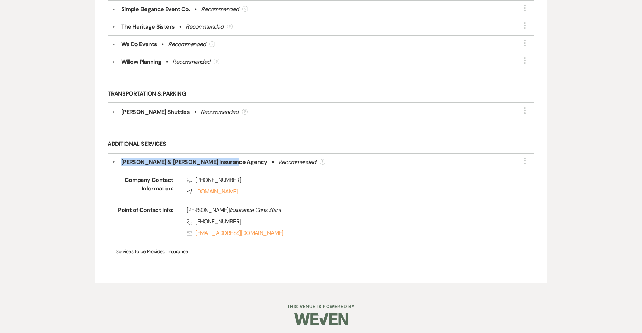
click at [118, 158] on div "[PERSON_NAME] & [PERSON_NAME] Insurance Agency • Recommended ?" at bounding box center [322, 162] width 415 height 9
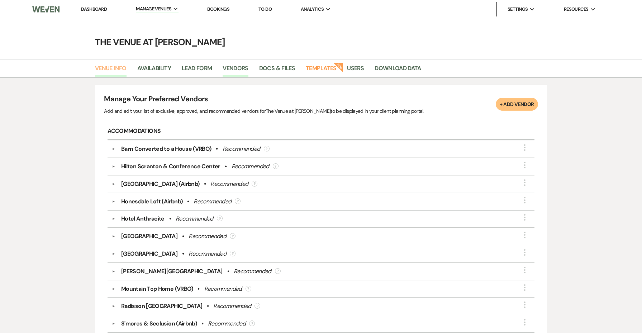
scroll to position [0, 0]
click at [96, 8] on link "Dashboard" at bounding box center [94, 9] width 26 height 6
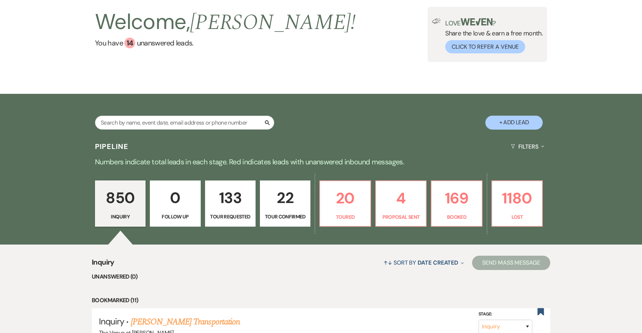
scroll to position [44, 0]
click at [381, 199] on p "4" at bounding box center [400, 199] width 41 height 24
select select "6"
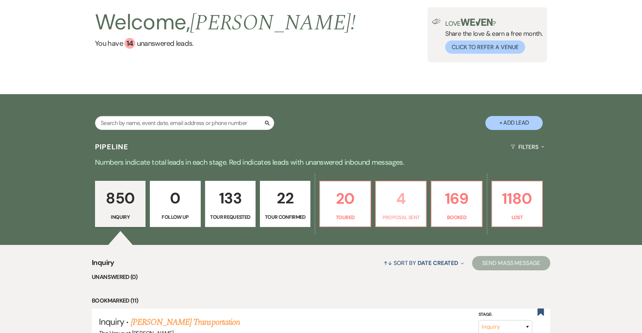
select select "6"
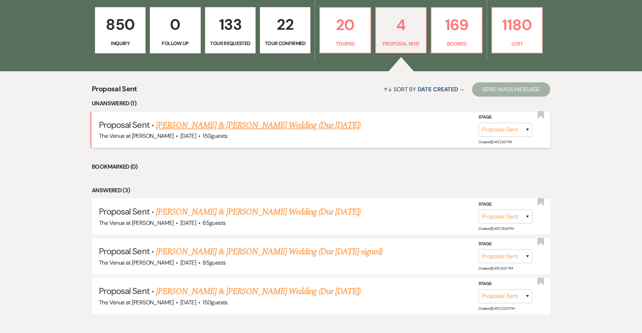
scroll to position [218, 0]
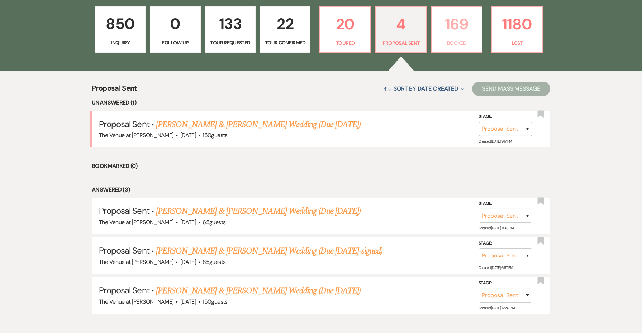
click at [452, 38] on link "169 Booked" at bounding box center [456, 29] width 51 height 47
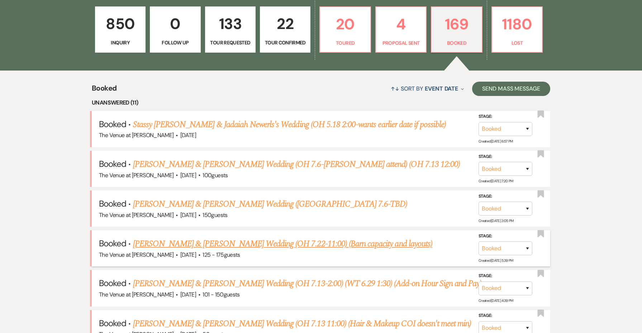
click at [200, 242] on link "[PERSON_NAME] & [PERSON_NAME] Wedding (OH 7.22-11:00) (Barn capacity and layout…" at bounding box center [282, 244] width 299 height 13
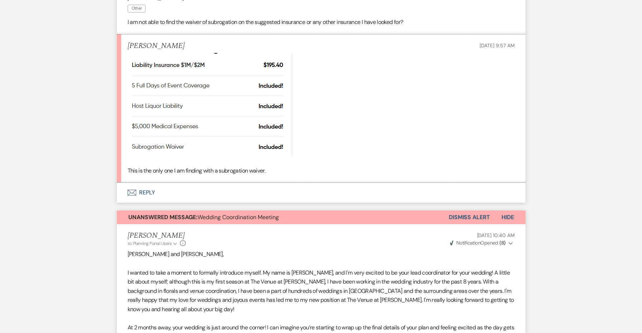
click at [142, 189] on button "Envelope Reply" at bounding box center [321, 193] width 408 height 20
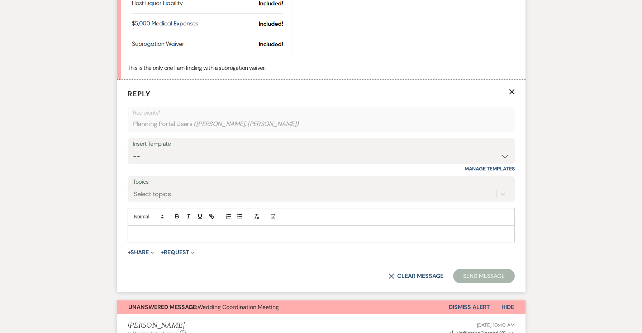
scroll to position [369, 0]
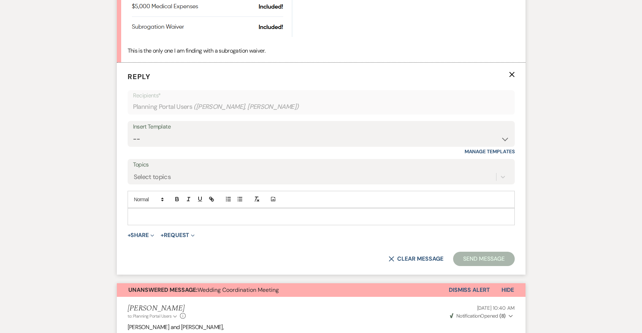
click at [166, 215] on p at bounding box center [321, 217] width 376 height 8
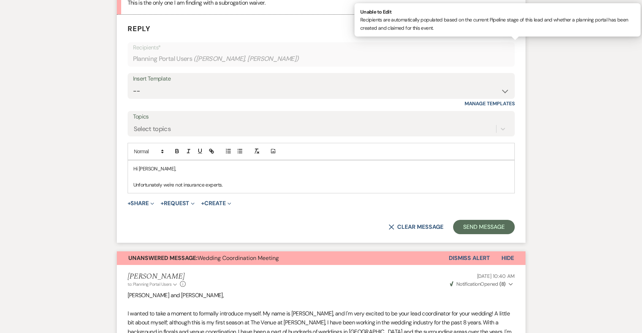
scroll to position [434, 0]
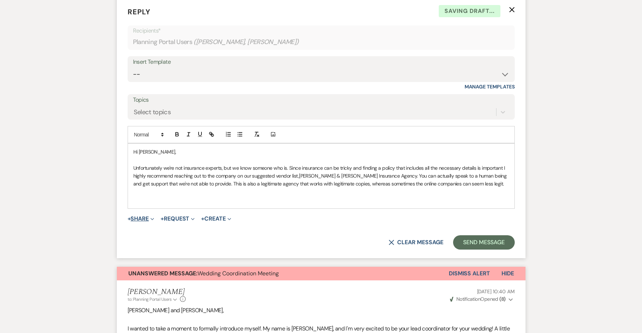
click at [148, 216] on button "+ Share Expand" at bounding box center [141, 219] width 27 height 6
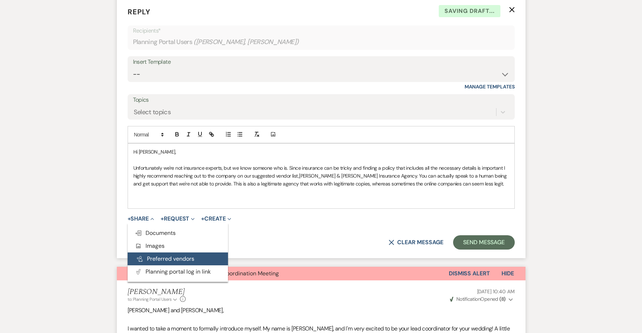
click at [156, 257] on button "Pref Vendors Preferred vendors" at bounding box center [178, 259] width 100 height 13
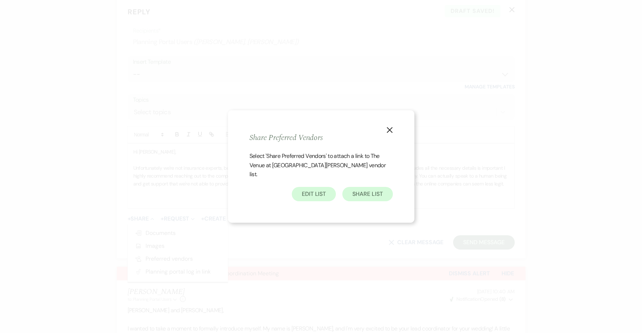
click at [360, 188] on button "Share List" at bounding box center [367, 194] width 50 height 14
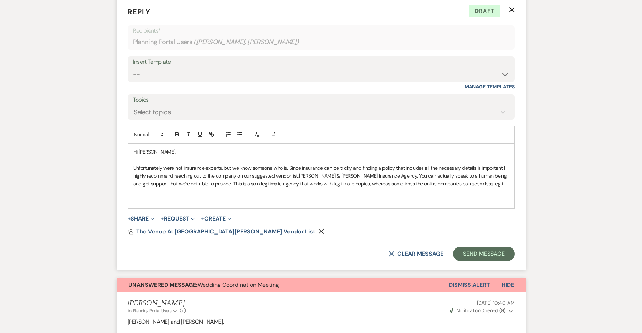
click at [348, 180] on span "[PERSON_NAME] & [PERSON_NAME] Insurance Agency. You can actually speak to a hum…" at bounding box center [320, 180] width 374 height 14
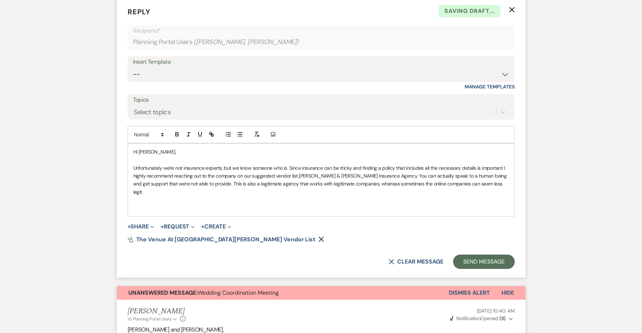
click at [334, 201] on div "Hi [PERSON_NAME], Unfortunately we're not insurance experts, but we know someon…" at bounding box center [321, 180] width 386 height 73
click at [467, 181] on span "[PERSON_NAME] & [PERSON_NAME] Insurance Agency. You can actually speak to a hum…" at bounding box center [320, 184] width 374 height 23
click at [423, 205] on form "Reply X Saving draft... Recipients* Planning Portal Users ( [PERSON_NAME], [PER…" at bounding box center [321, 138] width 408 height 280
click at [407, 204] on p at bounding box center [321, 208] width 376 height 8
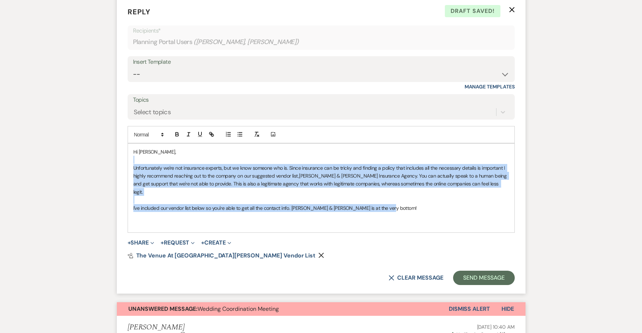
drag, startPoint x: 417, startPoint y: 192, endPoint x: 108, endPoint y: 157, distance: 310.9
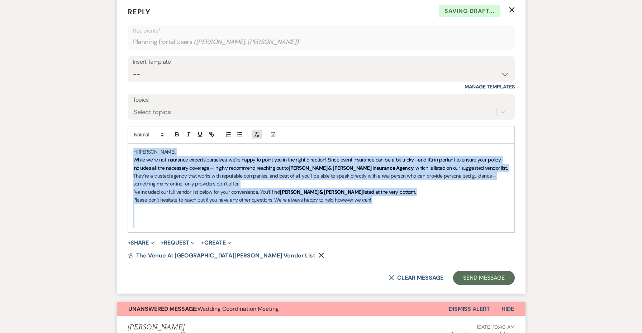
click at [256, 131] on icon "button" at bounding box center [256, 134] width 6 height 6
click at [247, 150] on p "Hi [PERSON_NAME]," at bounding box center [321, 152] width 376 height 8
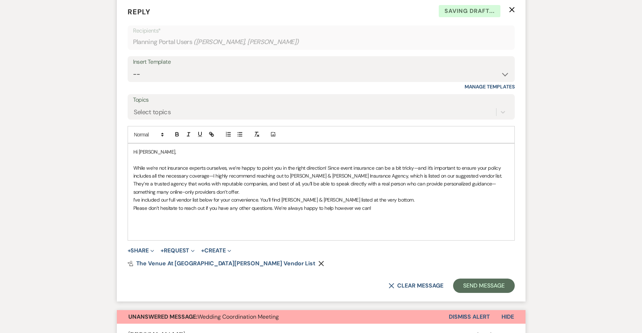
click at [247, 188] on p "They’re a trusted agency that works with reputable companies, and best of all, …" at bounding box center [321, 188] width 376 height 16
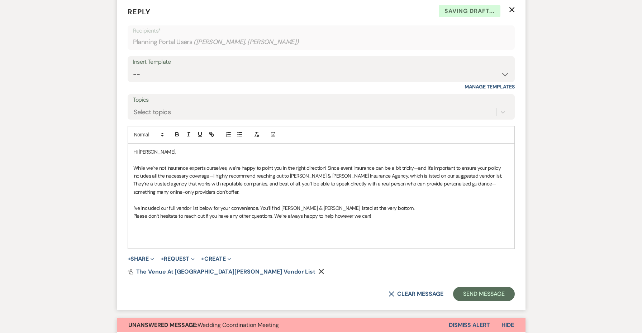
click at [392, 204] on p "I’ve included our full vendor list below for your convenience. You’ll find [PER…" at bounding box center [321, 208] width 376 height 8
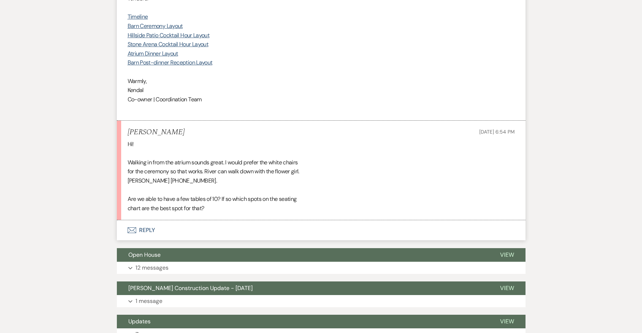
scroll to position [3194, 0]
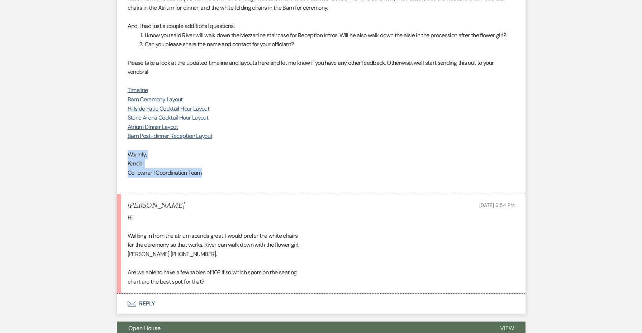
drag, startPoint x: 212, startPoint y: 116, endPoint x: 122, endPoint y: 90, distance: 93.2
click at [122, 90] on li "[PERSON_NAME] to: Planning Portal Users Expand Info [DATE] 9:01 AM Weven Check …" at bounding box center [321, 26] width 408 height 336
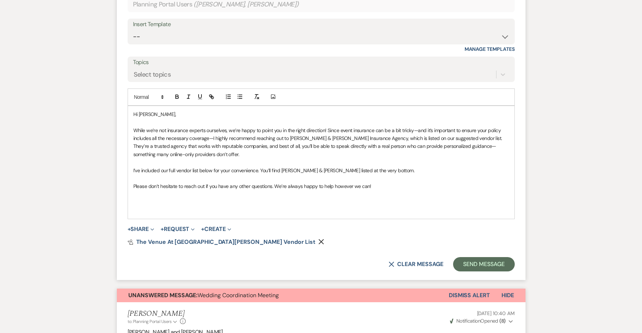
scroll to position [454, 0]
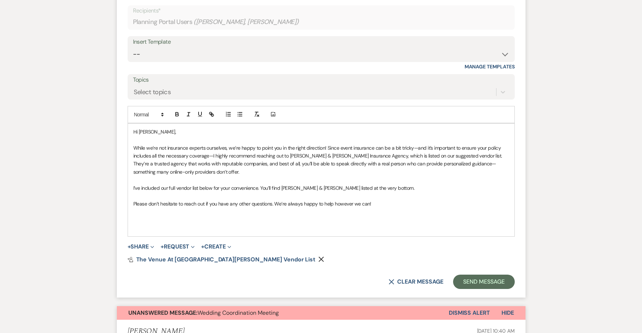
click at [150, 224] on p at bounding box center [321, 228] width 376 height 8
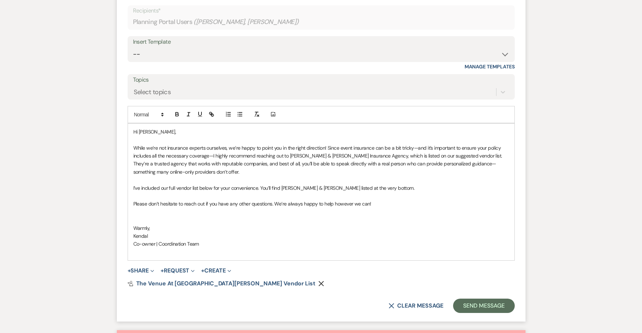
click at [140, 211] on p at bounding box center [321, 212] width 376 height 8
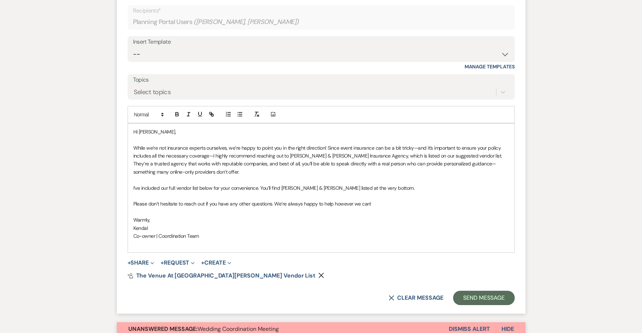
click at [137, 217] on span "Warmly," at bounding box center [141, 220] width 17 height 6
click at [140, 225] on span "Kendal" at bounding box center [140, 228] width 15 height 6
drag, startPoint x: 206, startPoint y: 232, endPoint x: 202, endPoint y: 232, distance: 3.9
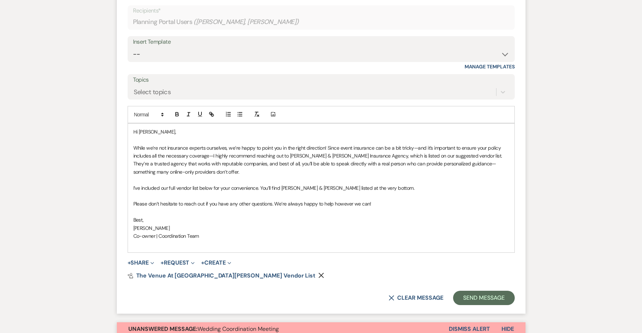
click at [202, 232] on p "Co-owner | Coordination Team" at bounding box center [321, 236] width 376 height 8
click at [159, 233] on span "Co-owner | Coordination Team" at bounding box center [166, 236] width 66 height 6
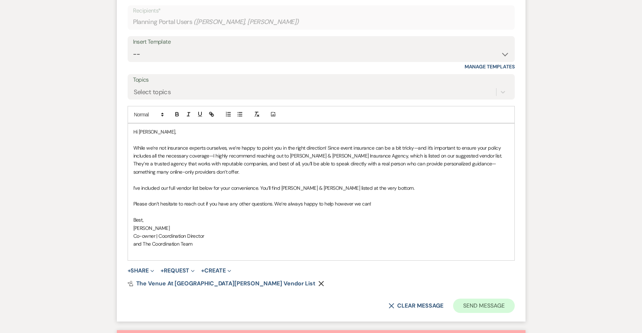
click at [478, 299] on button "Send Message" at bounding box center [483, 306] width 61 height 14
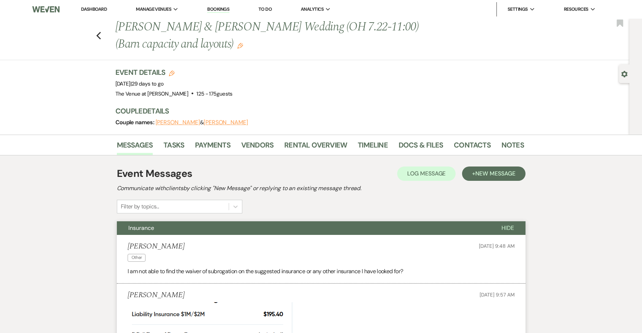
scroll to position [0, 0]
click at [204, 229] on button "Insurance" at bounding box center [303, 228] width 373 height 14
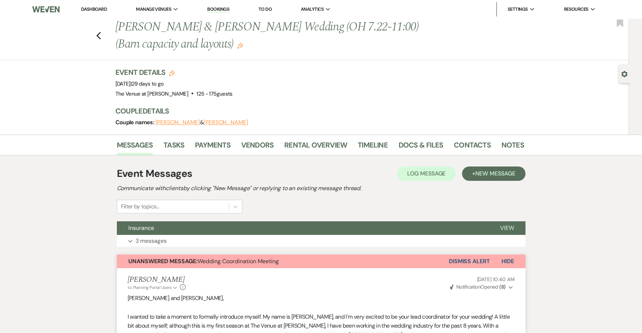
click at [102, 38] on div "Previous [PERSON_NAME] & [PERSON_NAME] Wedding (OH 7.22-11:00) (Barn capacity a…" at bounding box center [312, 40] width 633 height 42
click at [99, 37] on use "button" at bounding box center [98, 36] width 5 height 8
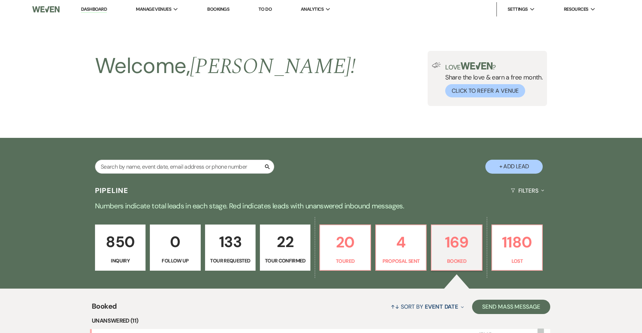
scroll to position [218, 0]
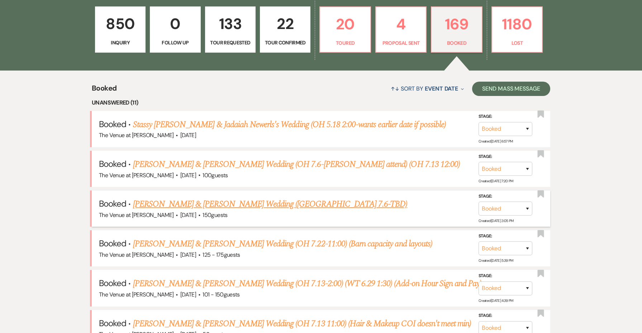
click at [172, 204] on link "[PERSON_NAME] & [PERSON_NAME] Wedding ([GEOGRAPHIC_DATA] 7.6-TBD)" at bounding box center [270, 204] width 274 height 13
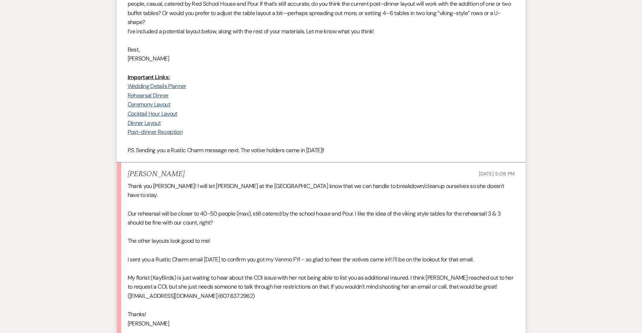
scroll to position [2286, 0]
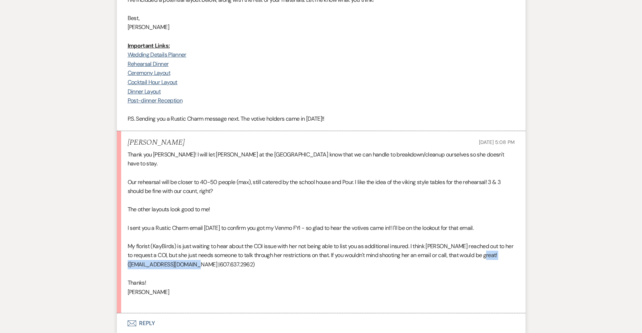
drag, startPoint x: 190, startPoint y: 185, endPoint x: 129, endPoint y: 184, distance: 60.2
click at [129, 261] on span "[EMAIL_ADDRESS][DOMAIN_NAME] |" at bounding box center [174, 265] width 90 height 8
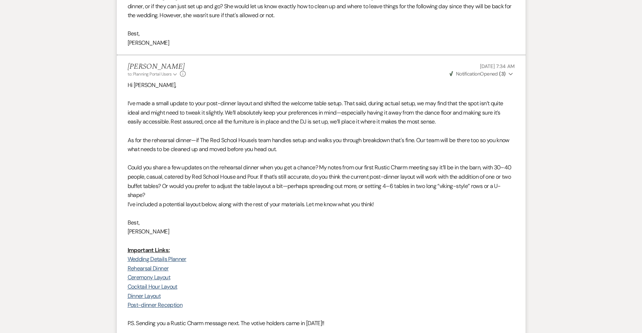
scroll to position [2049, 0]
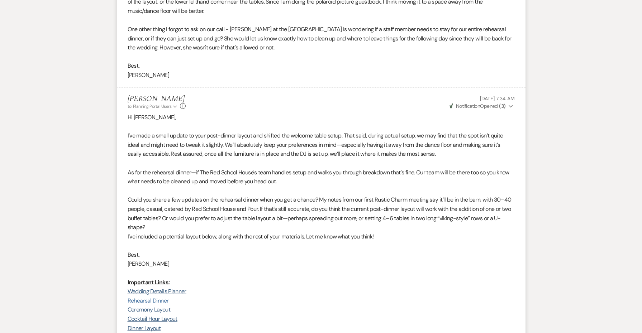
click at [160, 297] on link "Rehearsal Dinner" at bounding box center [148, 301] width 41 height 8
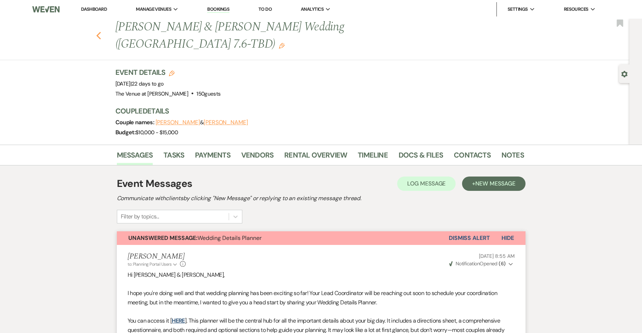
scroll to position [0, 0]
click at [97, 32] on icon "Previous" at bounding box center [98, 36] width 5 height 9
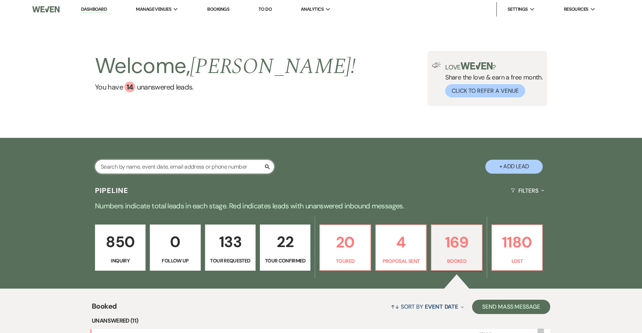
click at [145, 166] on input "text" at bounding box center [184, 167] width 179 height 14
type input "[PERSON_NAME]"
select select "8"
select select "6"
select select "8"
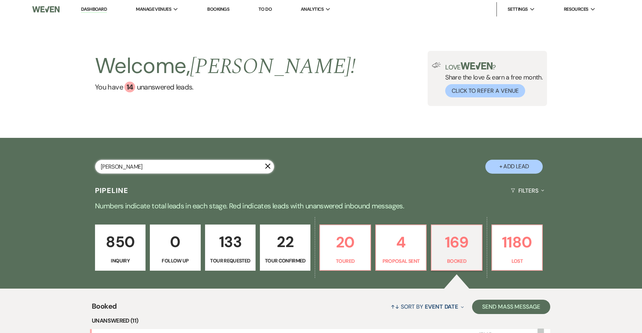
select select "5"
select select "8"
select select "5"
select select "8"
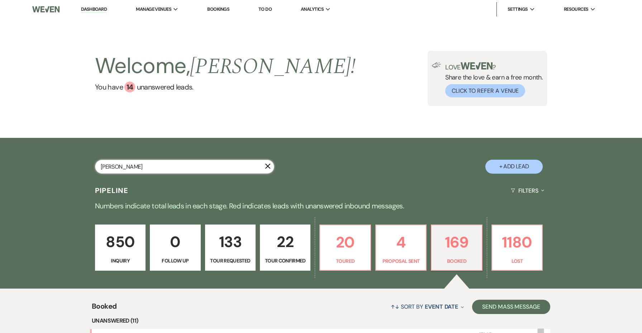
select select "8"
select select "5"
select select "8"
select select "5"
select select "8"
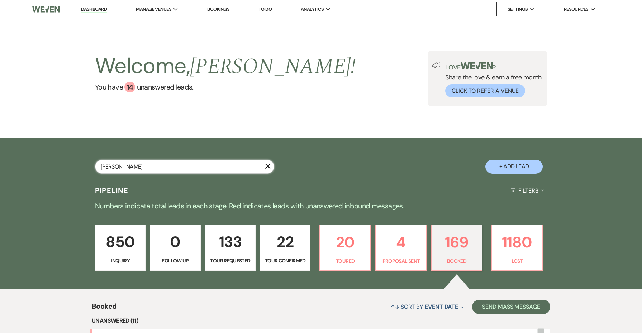
select select "5"
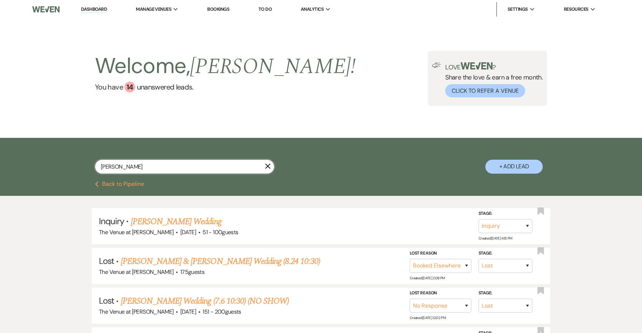
type input "[PERSON_NAME]"
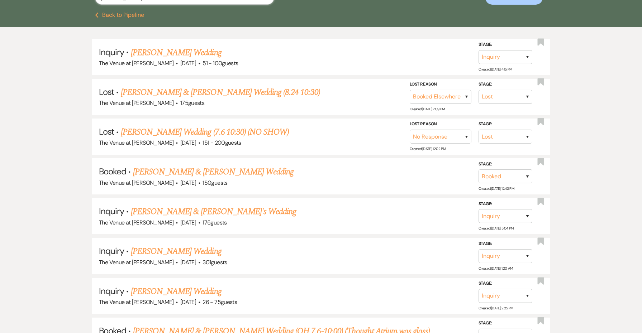
scroll to position [0, 0]
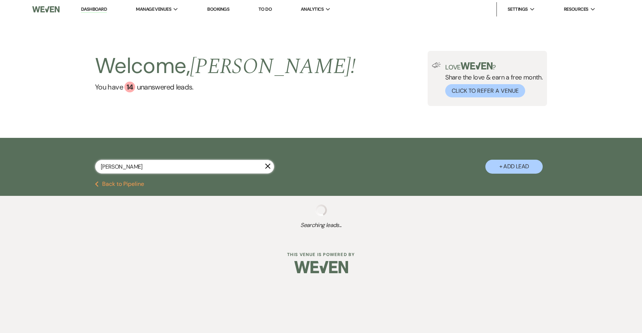
select select "8"
select select "6"
select select "8"
select select "5"
select select "8"
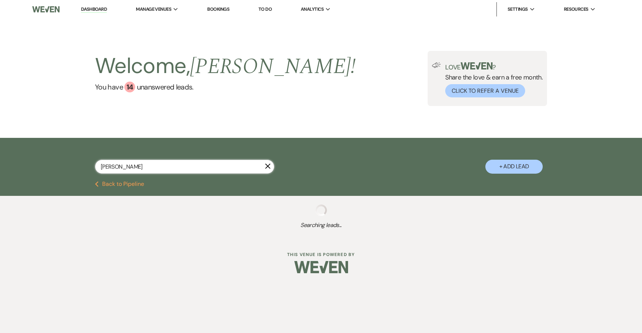
select select "5"
select select "8"
select select "5"
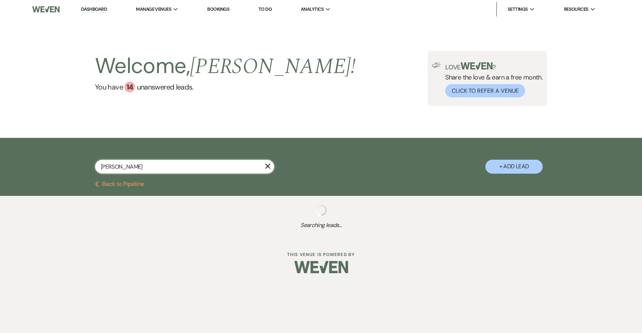
select select "8"
select select "5"
select select "8"
select select "5"
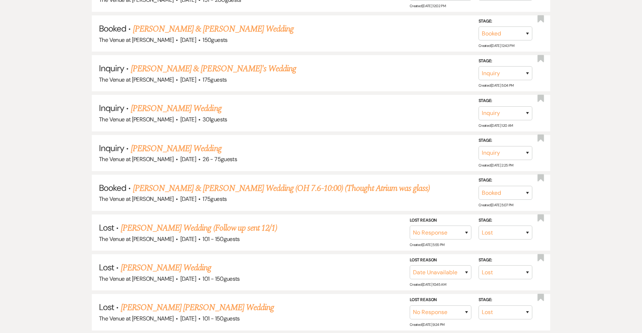
scroll to position [316, 0]
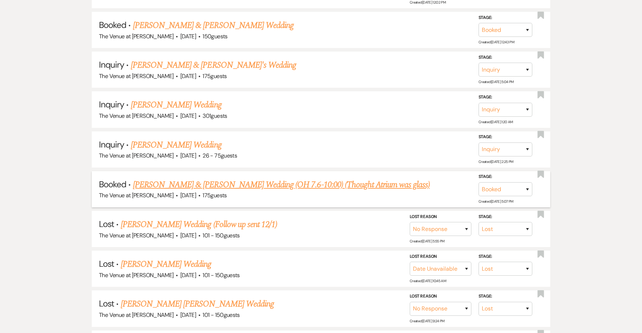
type input "[PERSON_NAME]"
click at [193, 182] on link "[PERSON_NAME] & [PERSON_NAME] Wedding (OH 7.6-10:00) (Thought Atrium was glass)" at bounding box center [281, 184] width 297 height 13
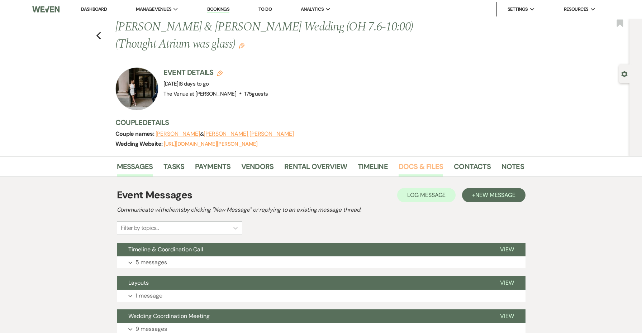
click at [426, 165] on link "Docs & Files" at bounding box center [420, 169] width 44 height 16
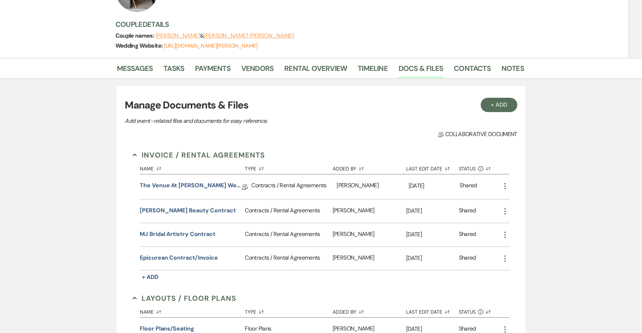
scroll to position [105, 0]
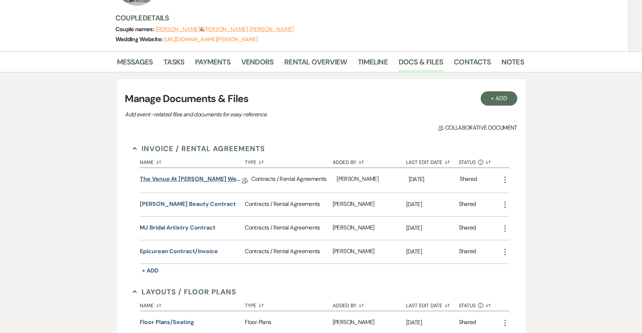
click at [211, 180] on link "The Venue at [PERSON_NAME] Wedding Contract ([DATE] [PERSON_NAME])" at bounding box center [191, 180] width 102 height 11
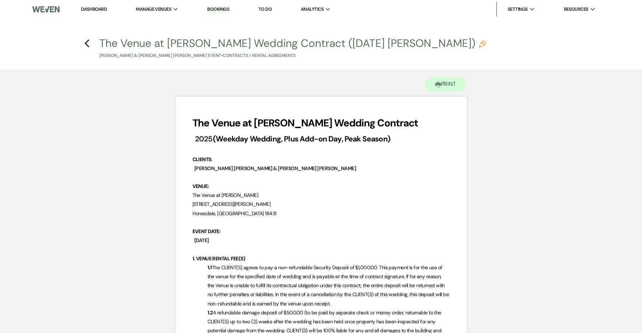
click at [94, 5] on li "Dashboard" at bounding box center [93, 9] width 33 height 14
click at [94, 7] on link "Dashboard" at bounding box center [94, 9] width 26 height 6
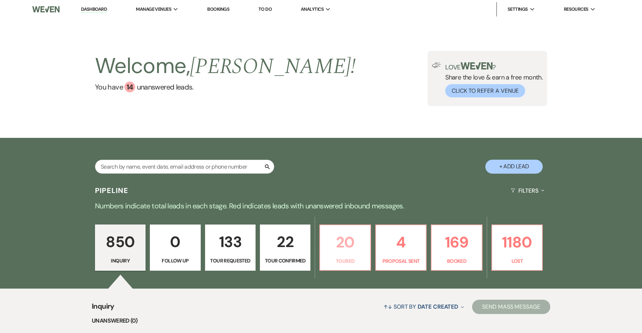
click at [359, 259] on p "Toured" at bounding box center [344, 261] width 41 height 8
select select "5"
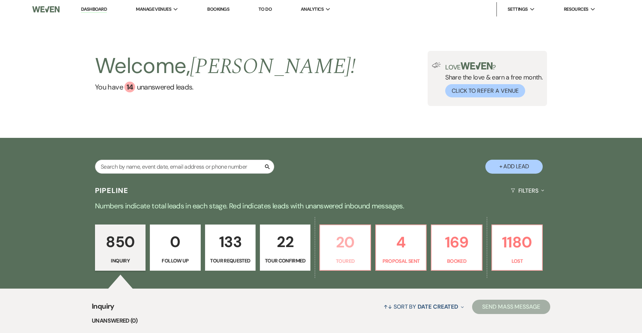
select select "5"
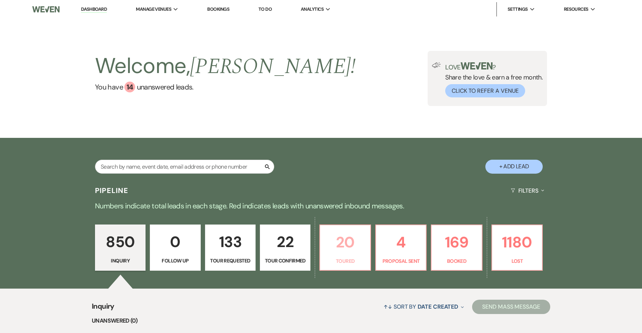
select select "5"
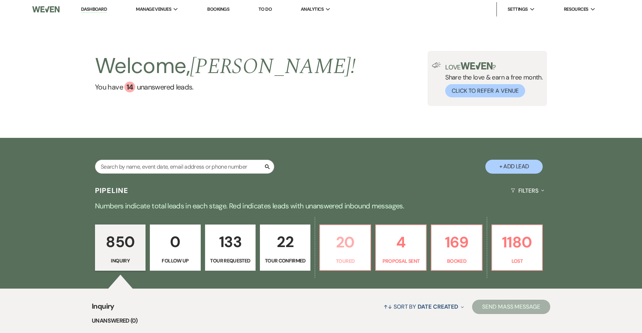
select select "5"
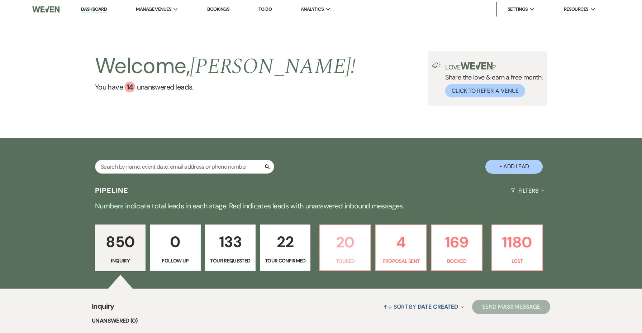
select select "5"
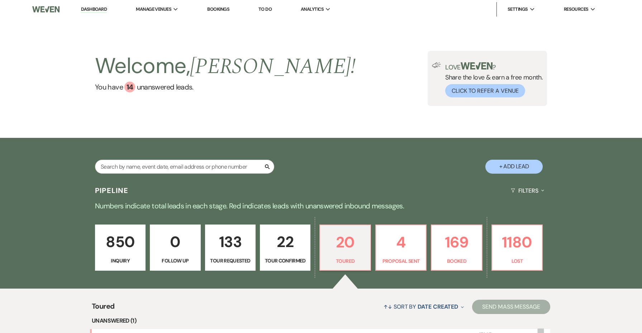
click at [201, 176] on div "Search" at bounding box center [184, 170] width 179 height 20
click at [201, 171] on input "text" at bounding box center [184, 167] width 179 height 14
type input "wait"
select select "5"
select select "8"
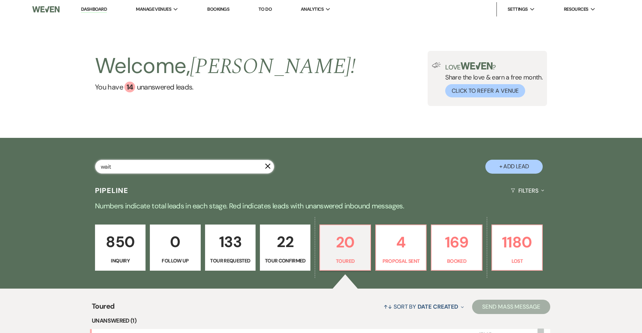
select select "1"
select select "8"
select select "5"
select select "8"
select select "10"
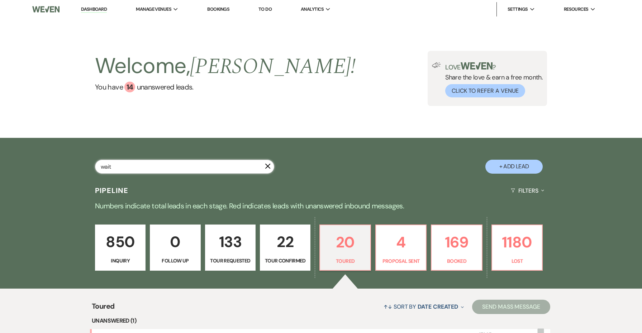
select select "8"
select select "5"
select select "8"
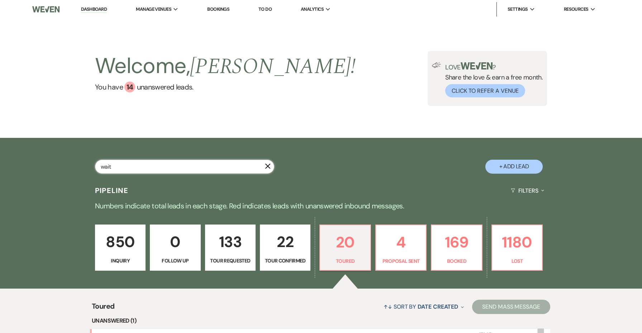
select select "5"
select select "8"
select select "7"
select select "8"
select select "1"
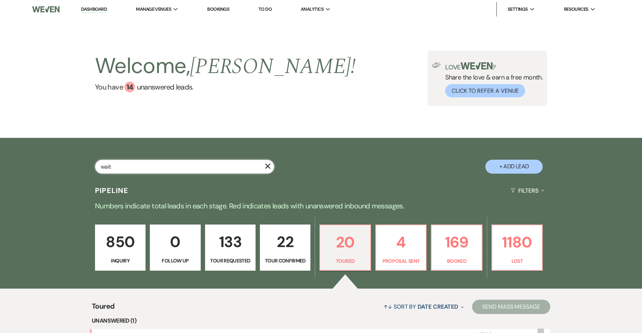
select select "8"
select select "7"
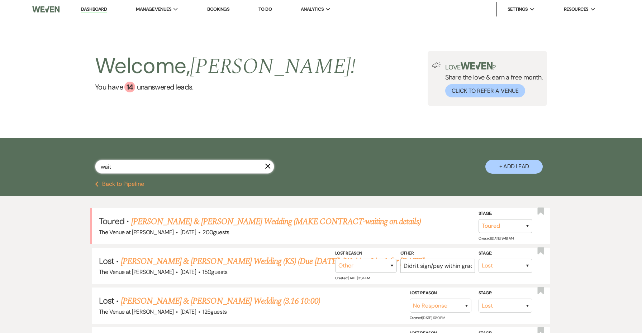
type input "wai"
select select "5"
select select "8"
select select "1"
select select "8"
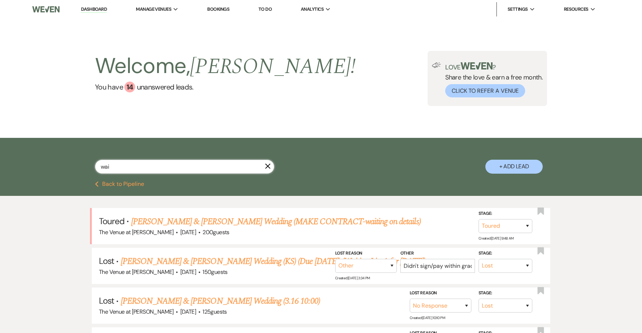
select select "5"
select select "8"
select select "10"
select select "8"
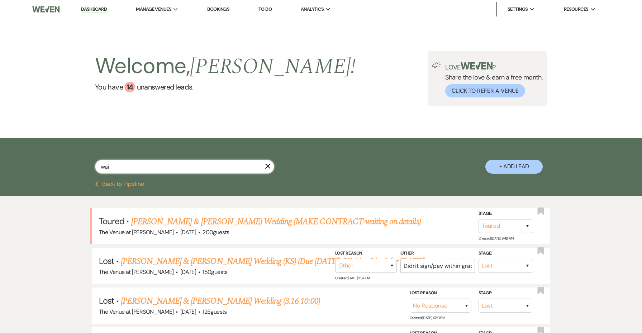
select select "8"
select select "5"
select select "8"
select select "5"
select select "8"
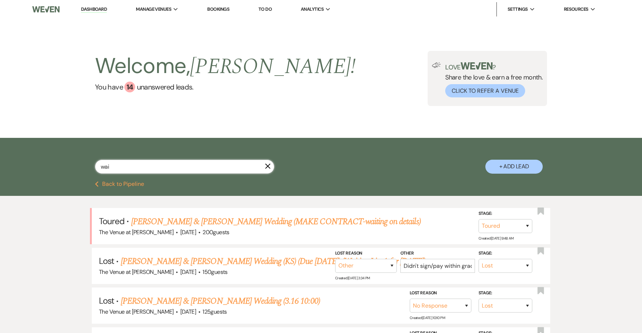
select select "7"
select select "8"
select select "1"
select select "8"
select select "7"
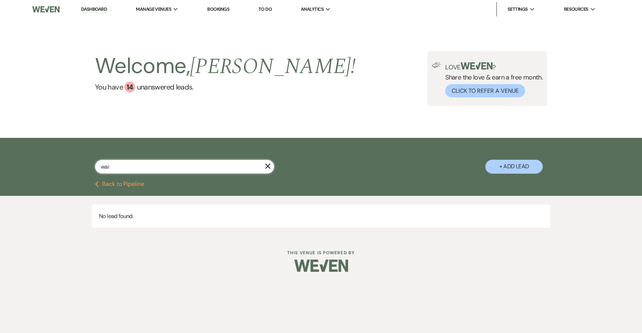
type input "wain"
select select "5"
select select "8"
select select "1"
select select "8"
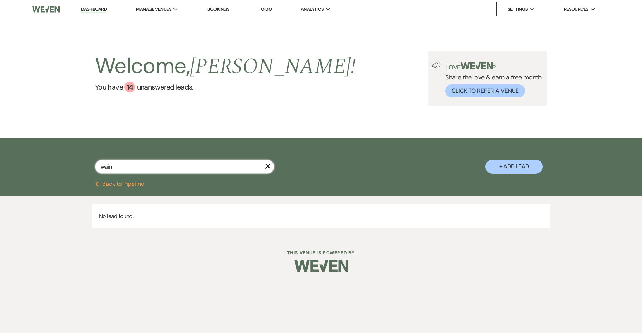
select select "5"
select select "8"
select select "10"
select select "8"
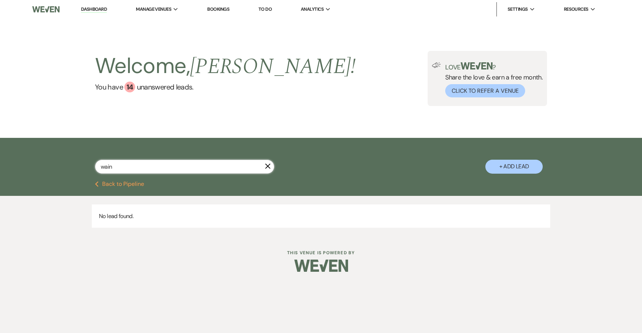
select select "8"
select select "5"
select select "8"
select select "5"
select select "8"
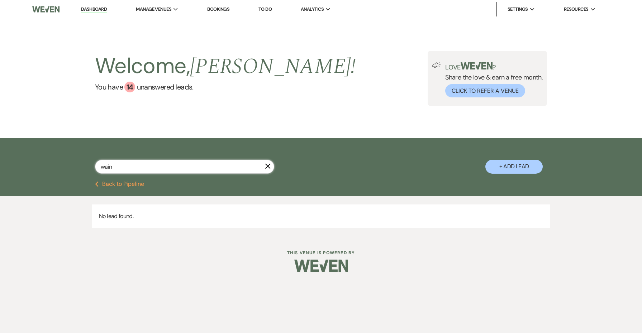
select select "7"
select select "8"
select select "1"
select select "8"
select select "7"
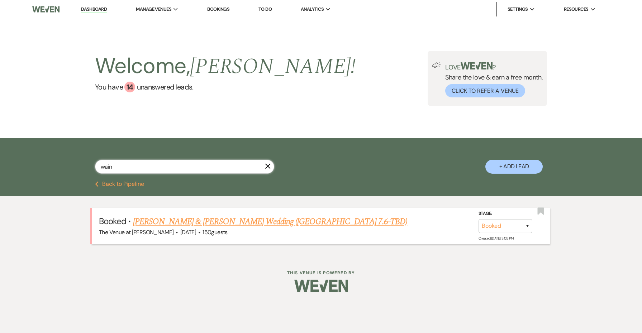
type input "wain"
click at [238, 218] on link "[PERSON_NAME] & [PERSON_NAME] Wedding ([GEOGRAPHIC_DATA] 7.6-TBD)" at bounding box center [270, 221] width 274 height 13
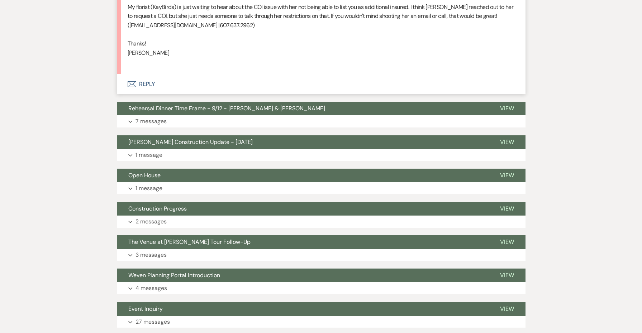
scroll to position [2525, 0]
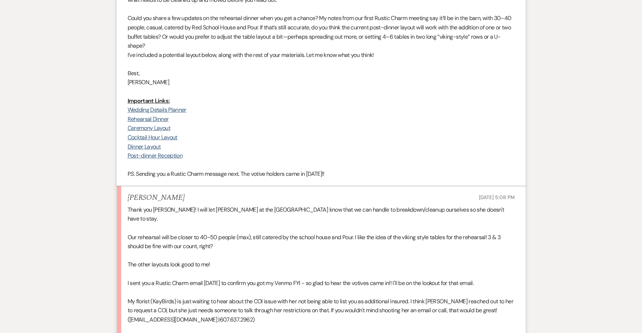
scroll to position [2289, 0]
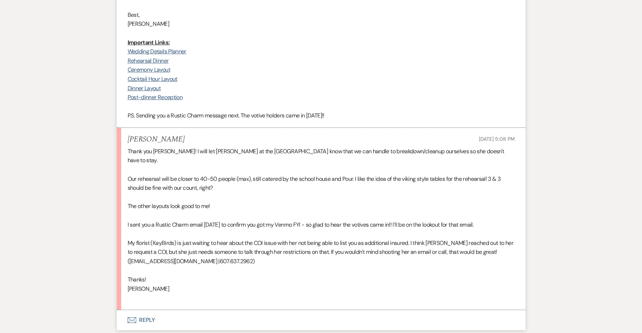
click at [145, 310] on button "Envelope Reply" at bounding box center [321, 320] width 408 height 20
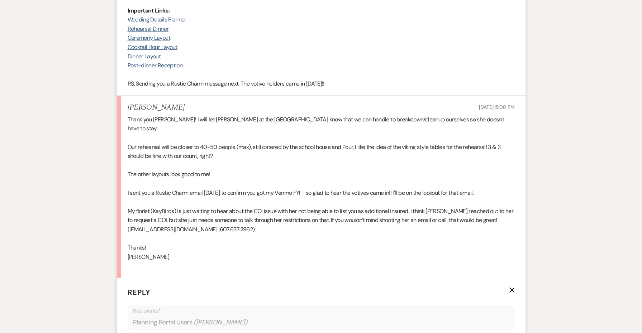
scroll to position [2455, 0]
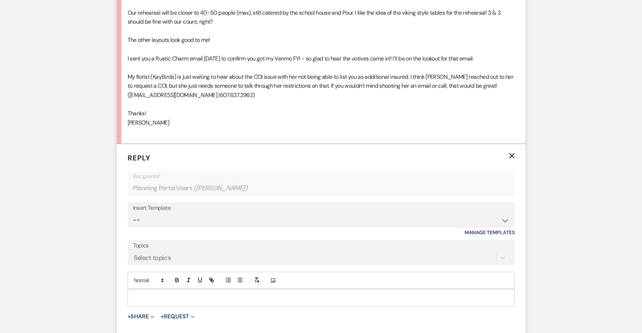
click at [145, 294] on p at bounding box center [321, 298] width 376 height 8
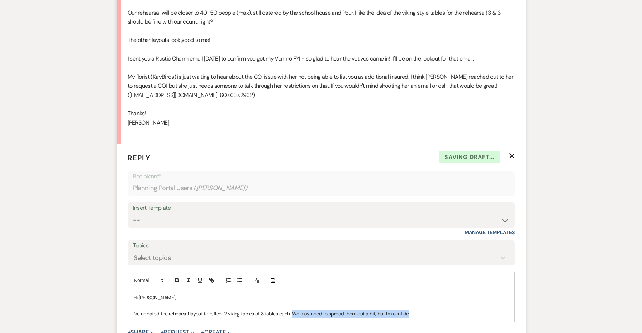
drag, startPoint x: 420, startPoint y: 230, endPoint x: 292, endPoint y: 228, distance: 127.9
click at [292, 310] on p "I've updated the rehearsal layout to reflect 2 viking tables of 3 tables each. …" at bounding box center [321, 314] width 376 height 8
drag, startPoint x: 286, startPoint y: 233, endPoint x: 157, endPoint y: 263, distance: 132.7
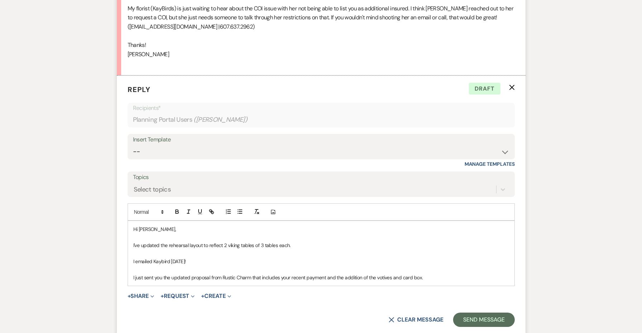
scroll to position [2524, 0]
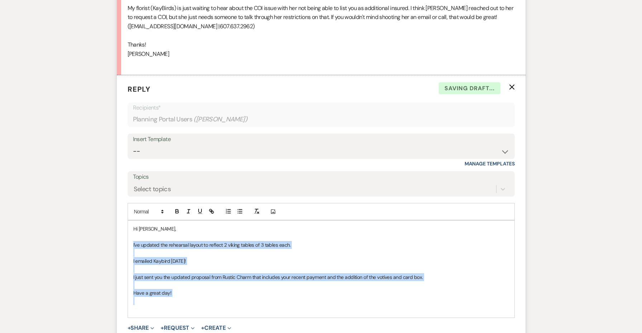
drag, startPoint x: 205, startPoint y: 211, endPoint x: 115, endPoint y: 159, distance: 103.7
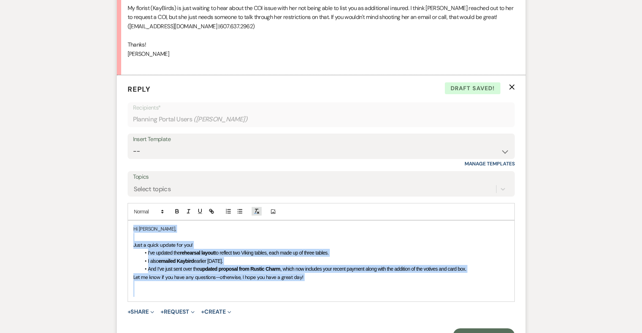
click at [258, 209] on line "button" at bounding box center [256, 209] width 3 height 0
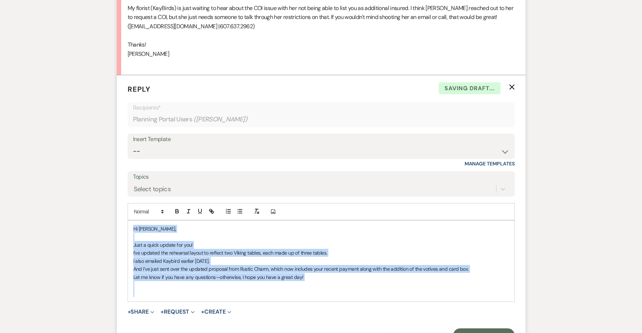
click at [277, 265] on p "And I’ve just sent over the updated proposal from Rustic Charm, which now inclu…" at bounding box center [321, 269] width 376 height 8
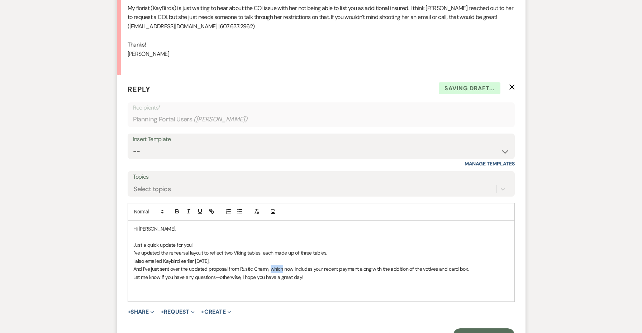
click at [277, 265] on p "And I’ve just sent over the updated proposal from Rustic Charm, which now inclu…" at bounding box center [321, 269] width 376 height 8
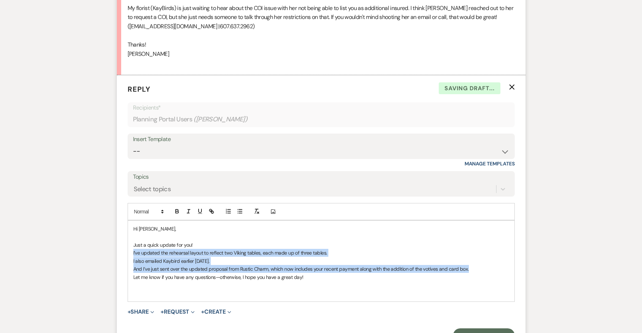
drag, startPoint x: 472, startPoint y: 186, endPoint x: 102, endPoint y: 171, distance: 369.8
click at [241, 211] on line "button" at bounding box center [240, 211] width 3 height 0
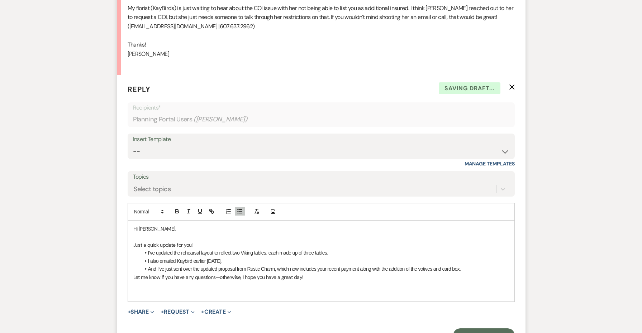
click at [467, 265] on li "And I’ve just sent over the updated proposal from Rustic Charm, which now inclu…" at bounding box center [324, 269] width 368 height 8
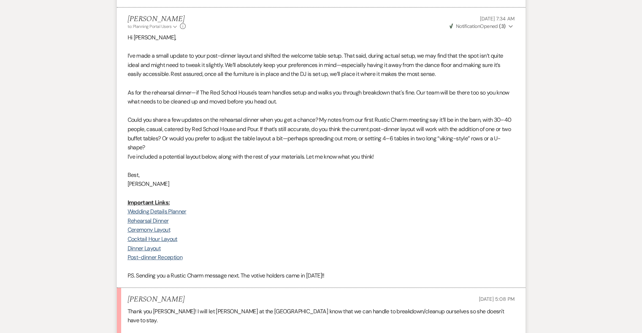
scroll to position [2120, 0]
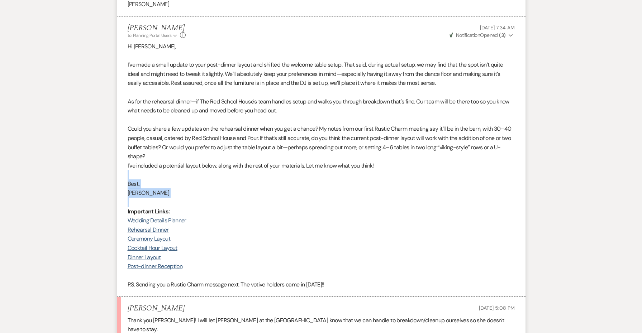
drag, startPoint x: 156, startPoint y: 132, endPoint x: 109, endPoint y: 110, distance: 51.8
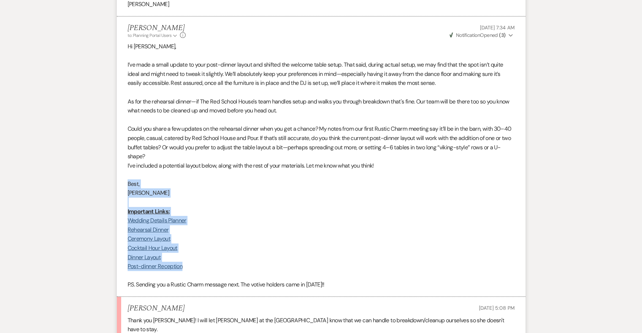
drag, startPoint x: 207, startPoint y: 199, endPoint x: 119, endPoint y: 116, distance: 120.4
click at [119, 116] on li "[PERSON_NAME] to: Planning Portal Users Expand Info [DATE] 7:34 AM Weven Check …" at bounding box center [321, 156] width 408 height 281
drag, startPoint x: 202, startPoint y: 196, endPoint x: 103, endPoint y: 118, distance: 126.0
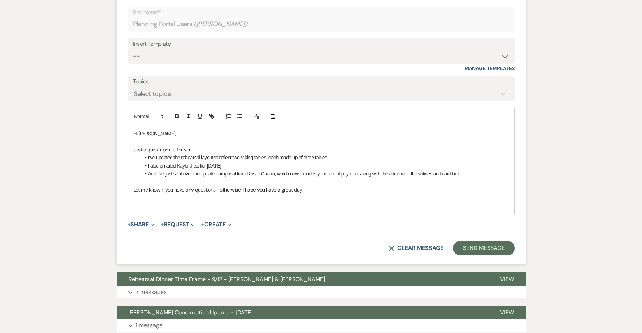
scroll to position [2620, 0]
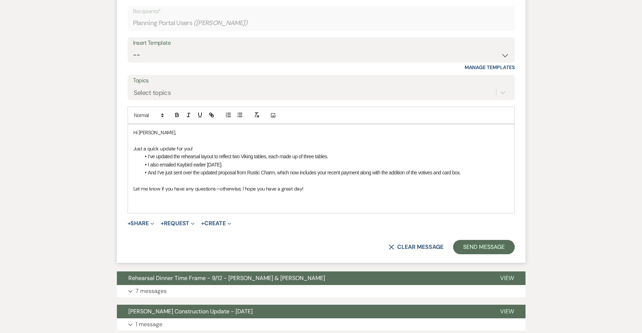
click at [304, 201] on p at bounding box center [321, 205] width 376 height 8
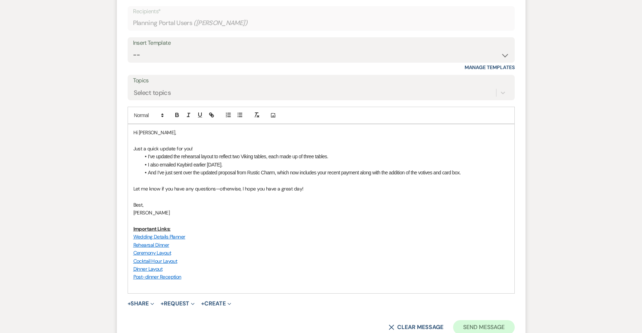
click at [496, 320] on button "Send Message" at bounding box center [483, 327] width 61 height 14
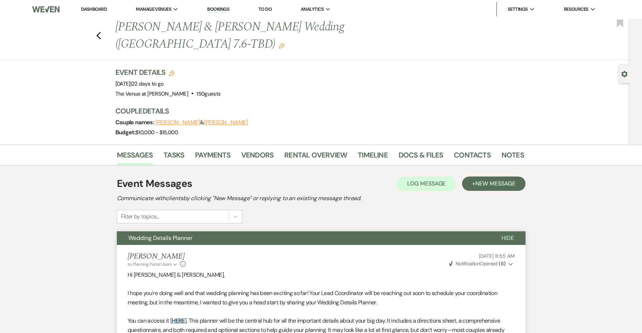
scroll to position [0, 0]
click at [97, 32] on icon "Previous" at bounding box center [98, 36] width 5 height 9
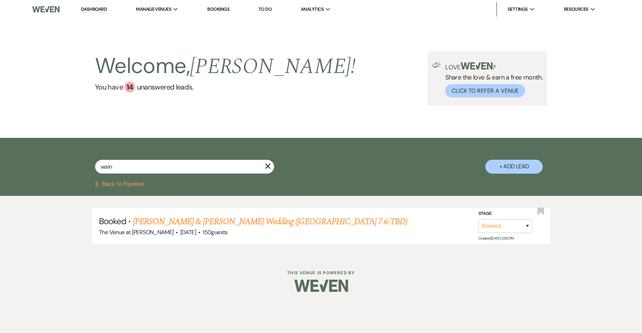
click at [268, 168] on icon "X" at bounding box center [268, 166] width 6 height 6
select select "5"
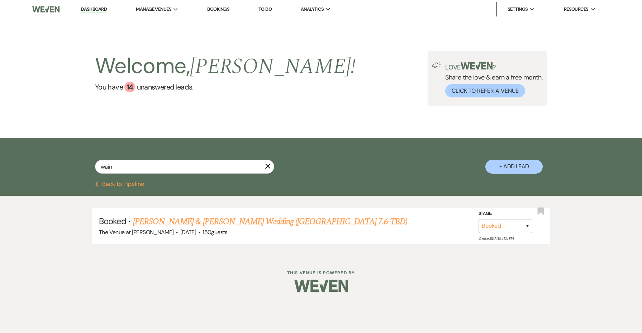
select select "5"
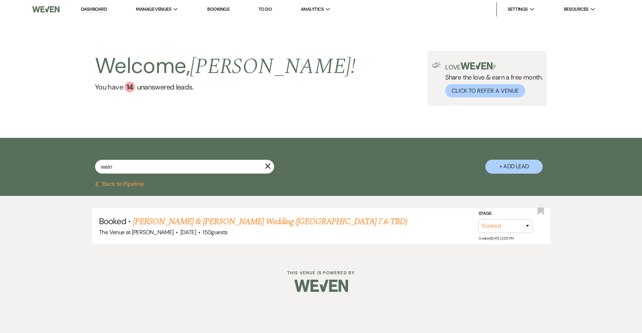
select select "5"
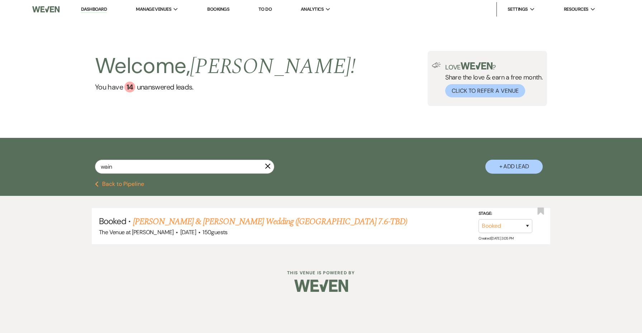
select select "5"
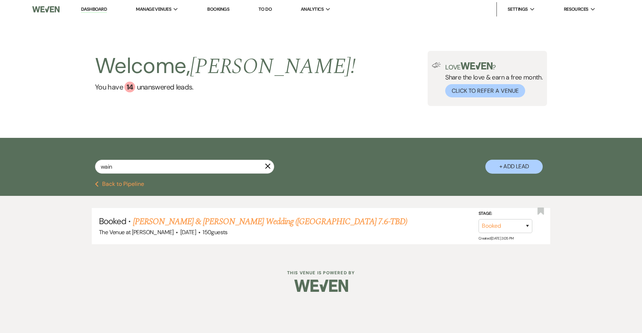
select select "5"
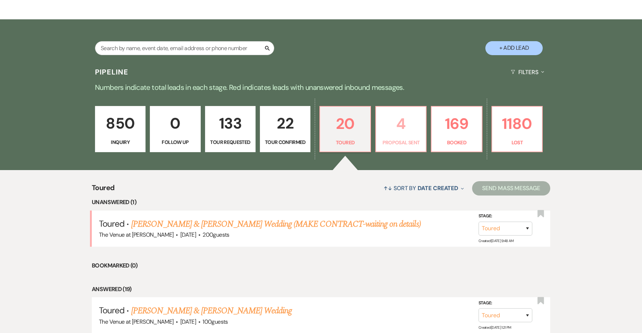
scroll to position [160, 0]
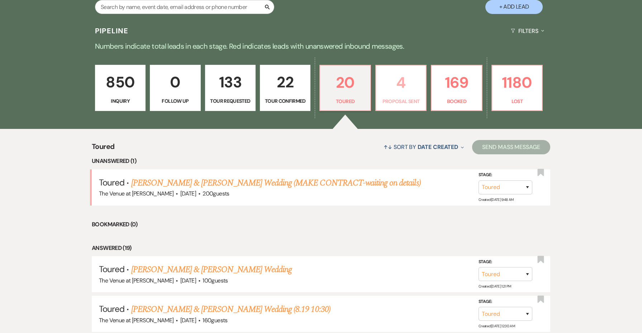
click at [401, 94] on p "4" at bounding box center [400, 83] width 41 height 24
select select "6"
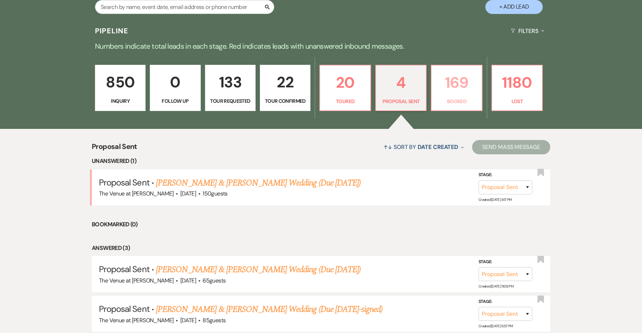
click at [462, 83] on p "169" at bounding box center [456, 83] width 41 height 24
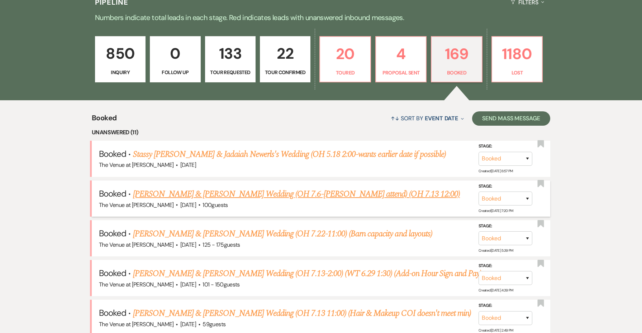
scroll to position [167, 0]
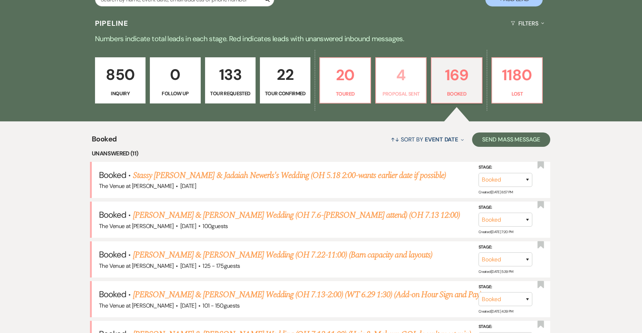
click at [406, 97] on p "Proposal Sent" at bounding box center [400, 94] width 41 height 8
select select "6"
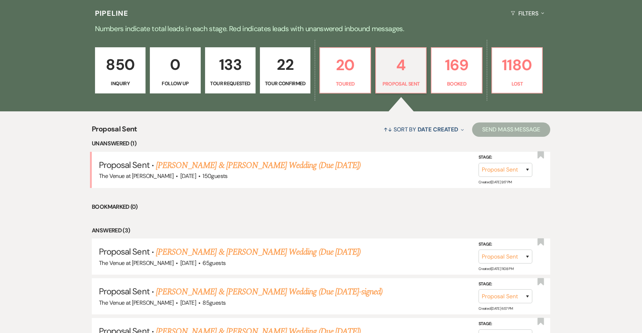
scroll to position [181, 0]
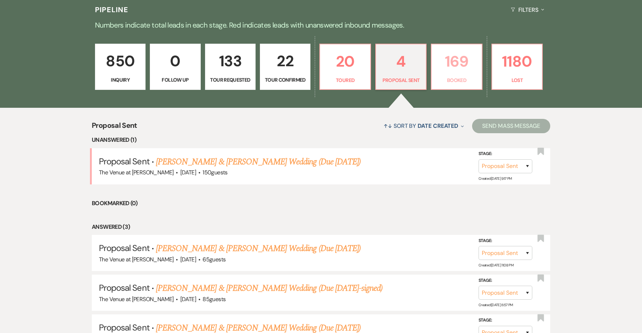
click at [459, 80] on p "Booked" at bounding box center [456, 80] width 41 height 8
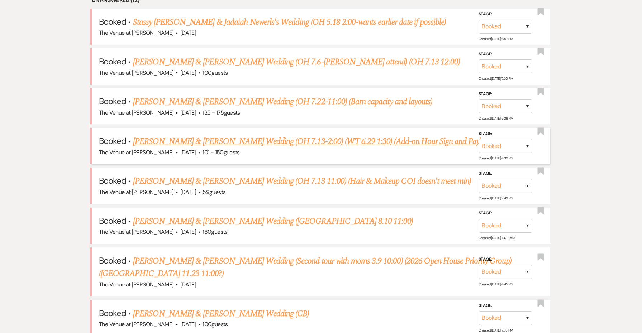
scroll to position [317, 0]
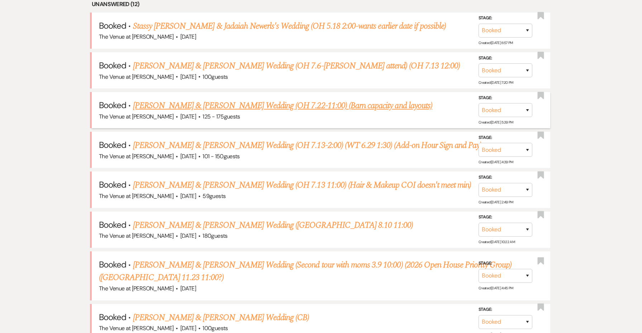
click at [240, 103] on link "[PERSON_NAME] & [PERSON_NAME] Wedding (OH 7.22-11:00) (Barn capacity and layout…" at bounding box center [282, 105] width 299 height 13
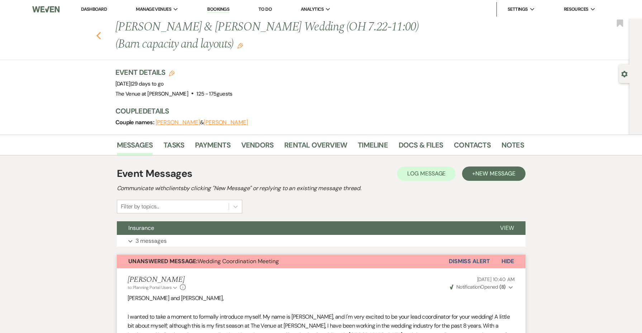
click at [97, 38] on icon "Previous" at bounding box center [98, 36] width 5 height 9
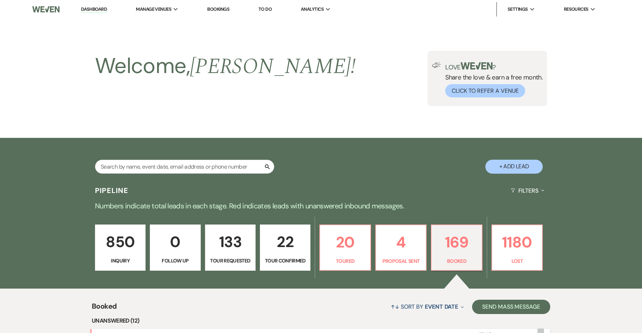
scroll to position [317, 0]
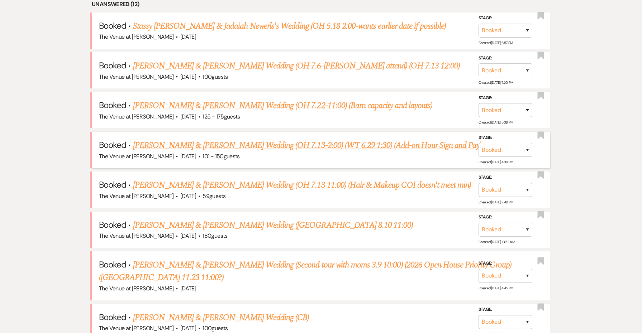
click at [153, 145] on link "[PERSON_NAME] & [PERSON_NAME] Wedding (OH 7.13-2:00) (WT 6.29 1:30) (Add-on Hou…" at bounding box center [307, 145] width 349 height 13
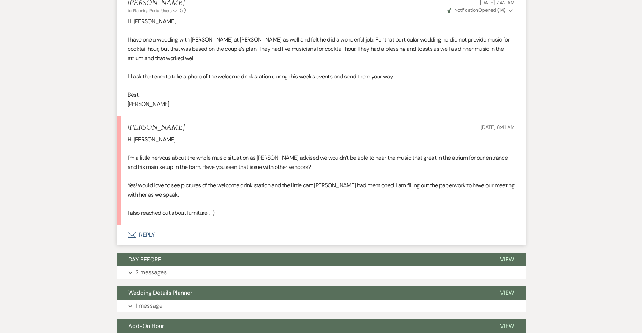
scroll to position [864, 0]
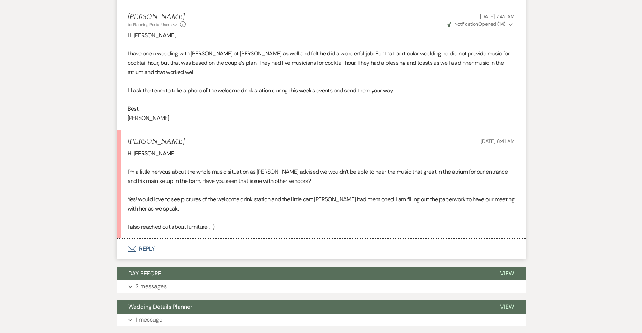
click at [159, 239] on button "Envelope Reply" at bounding box center [321, 249] width 408 height 20
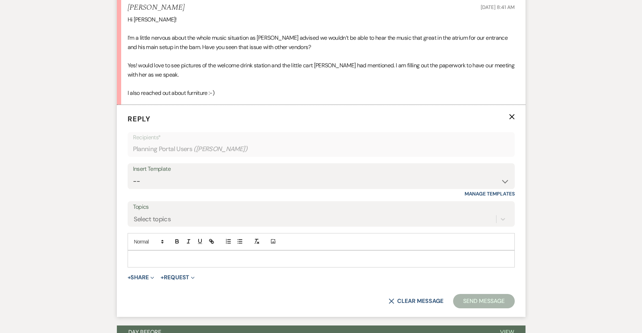
scroll to position [1025, 0]
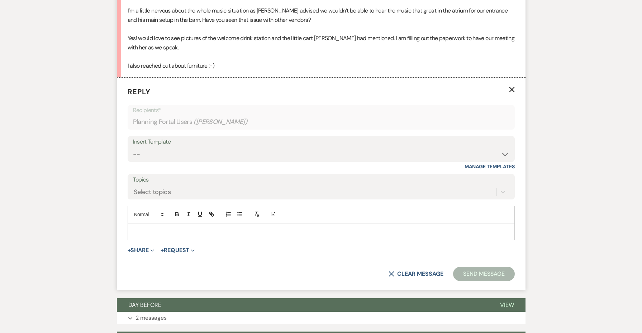
click at [149, 228] on p at bounding box center [321, 232] width 376 height 8
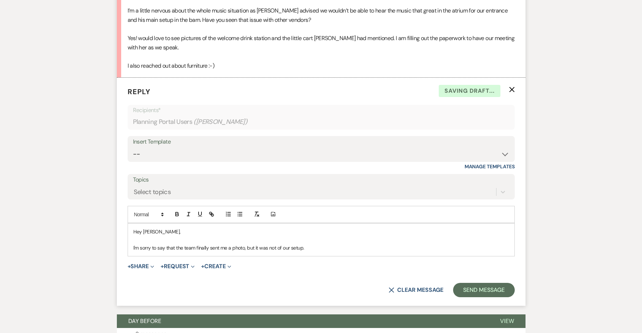
click at [245, 244] on p "I'm sorry to say that the team finally sent me a photo, but it was not of our s…" at bounding box center [321, 248] width 376 height 8
drag, startPoint x: 265, startPoint y: 229, endPoint x: 363, endPoint y: 224, distance: 98.3
click at [363, 236] on p at bounding box center [321, 240] width 376 height 8
click at [360, 244] on p "I'm sorry to say that the team finally sent me a photo of the hydration station…" at bounding box center [321, 248] width 376 height 8
click at [267, 244] on p "I'm sorry to say that the team finally sent me a photo of the hydration station…" at bounding box center [321, 248] width 376 height 8
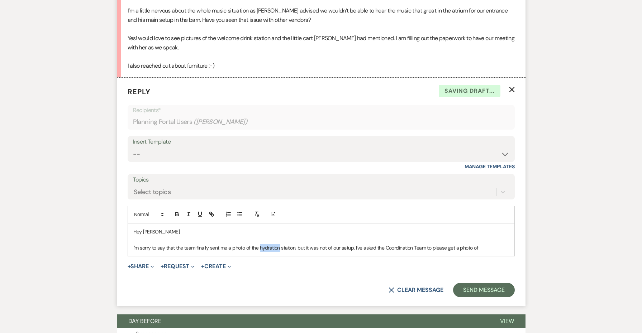
click at [267, 244] on p "I'm sorry to say that the team finally sent me a photo of the hydration station…" at bounding box center [321, 248] width 376 height 8
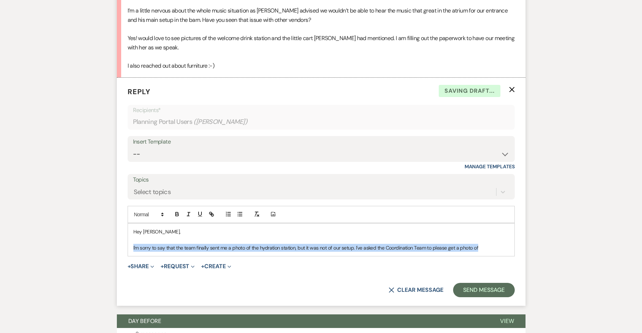
click at [267, 244] on p "I'm sorry to say that the team finally sent me a photo of the hydration station…" at bounding box center [321, 248] width 376 height 8
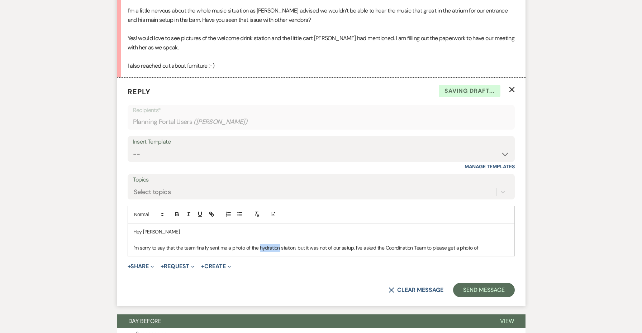
click at [267, 244] on p "I'm sorry to say that the team finally sent me a photo of the hydration station…" at bounding box center [321, 248] width 376 height 8
click at [495, 244] on p "I'm sorry to say that the team finally sent me a photo of the welcome drink sta…" at bounding box center [321, 248] width 376 height 8
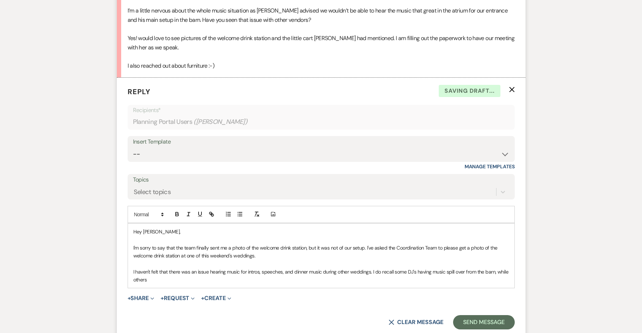
click at [452, 268] on p "I haven't felt that there was an issue hearing music for intros, speeches, and …" at bounding box center [321, 276] width 376 height 16
click at [477, 268] on p "I haven't felt that there was an issue hearing music for intros, speeches, and …" at bounding box center [321, 276] width 376 height 16
click at [508, 268] on p "I haven't felt that there was an issue hearing music for intros, speeches, and …" at bounding box center [321, 276] width 376 height 16
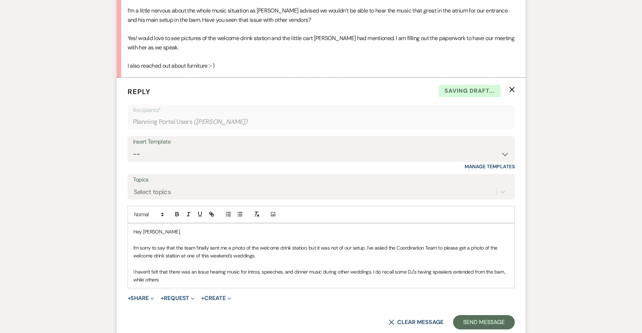
click at [450, 266] on div "Hey [PERSON_NAME], I'm sorry to say that the team finally sent me a photo of th…" at bounding box center [321, 256] width 386 height 65
click at [278, 268] on p "I haven't felt that there was an issue hearing music for intros, speeches, and …" at bounding box center [321, 276] width 376 height 16
drag, startPoint x: 322, startPoint y: 263, endPoint x: 272, endPoint y: 262, distance: 50.2
click at [272, 268] on p "I haven't felt that there was an issue hearing music for intros, speeches, and …" at bounding box center [321, 276] width 376 height 16
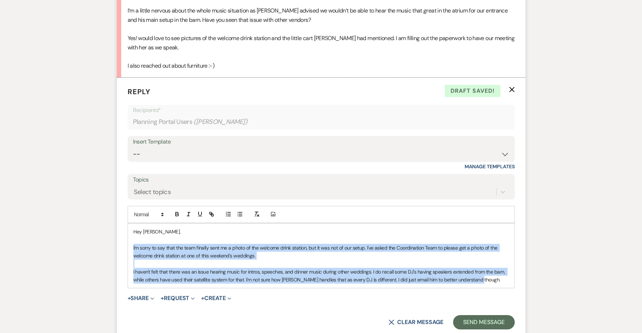
drag, startPoint x: 487, startPoint y: 264, endPoint x: 128, endPoint y: 230, distance: 360.3
click at [128, 230] on div "Hey [PERSON_NAME], I'm sorry to say that the team finally sent me a photo of th…" at bounding box center [321, 256] width 386 height 65
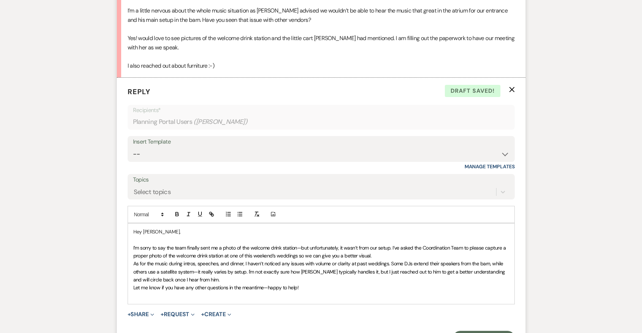
click at [366, 245] on span "I’m sorry to say the team finally sent me a photo of the welcome drink station—…" at bounding box center [320, 252] width 374 height 14
click at [367, 245] on span "I’m sorry to say the team finally sent me a photo of the welcome drink station—…" at bounding box center [314, 252] width 363 height 14
click at [399, 245] on span "I’m sorry to say the team finally sent me a photo of the welcome drink station—…" at bounding box center [320, 252] width 374 height 14
click at [393, 244] on p "I’m sorry to say the team finally sent me a photo of the welcome drink station—…" at bounding box center [321, 252] width 376 height 16
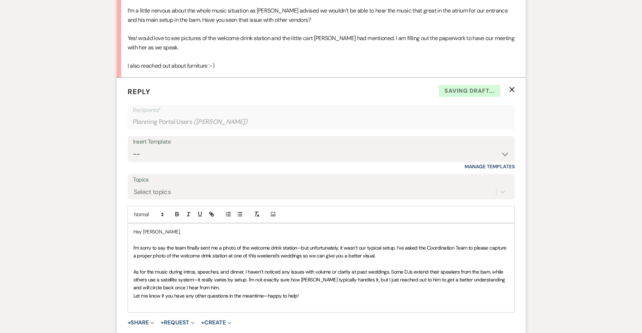
click at [378, 245] on span "I’m sorry to say the team finally sent me a photo of the welcome drink station—…" at bounding box center [320, 252] width 374 height 14
click at [252, 268] on p "As for the music during intros, speeches, and dinner, I haven’t noticed any iss…" at bounding box center [321, 280] width 376 height 24
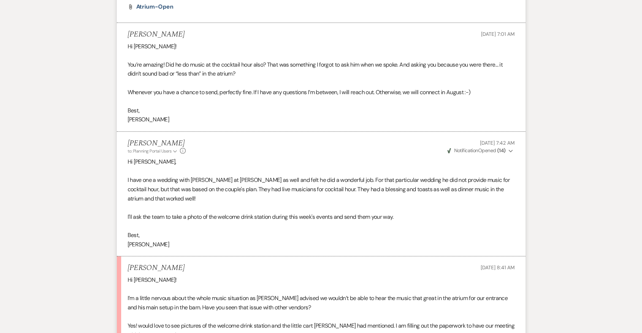
scroll to position [729, 0]
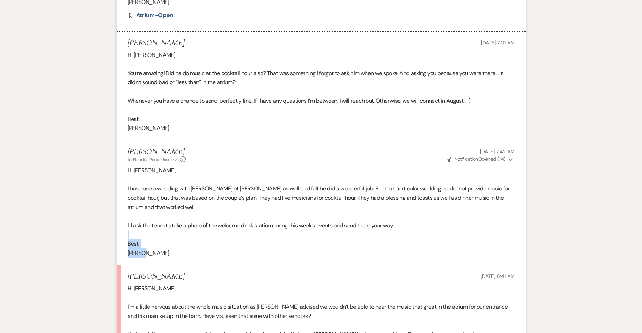
drag, startPoint x: 160, startPoint y: 247, endPoint x: 117, endPoint y: 218, distance: 51.8
click at [117, 218] on li "[PERSON_NAME] to: Planning Portal Users Expand Info [DATE] 7:42 AM Weven Check …" at bounding box center [321, 202] width 408 height 125
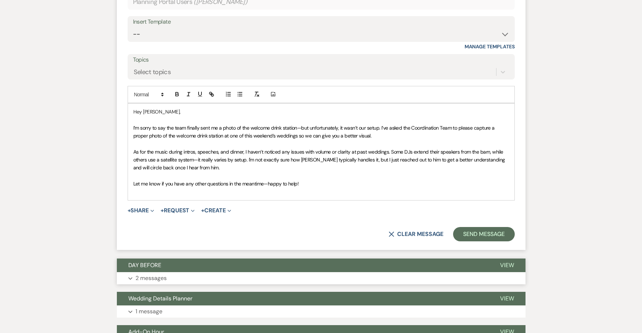
scroll to position [1149, 0]
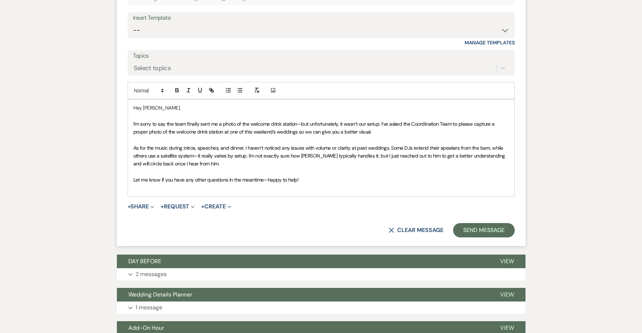
click at [159, 176] on div "Hey [PERSON_NAME], I’m sorry to say the team finally sent me a photo of the wel…" at bounding box center [321, 148] width 386 height 97
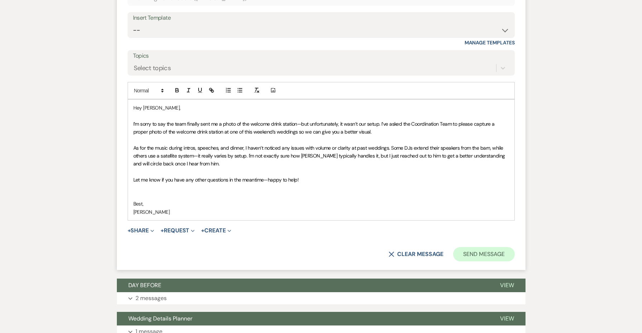
click at [474, 247] on button "Send Message" at bounding box center [483, 254] width 61 height 14
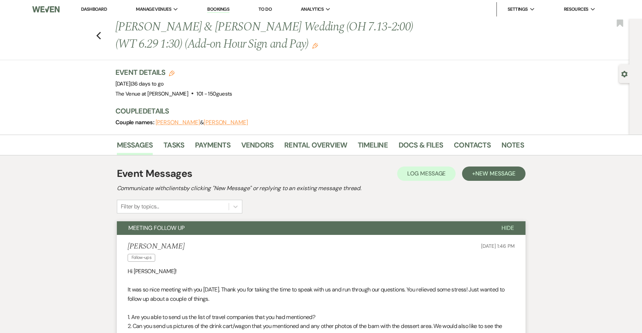
scroll to position [0, 0]
click at [156, 227] on span "MEETING FOLLOW UP" at bounding box center [156, 228] width 56 height 8
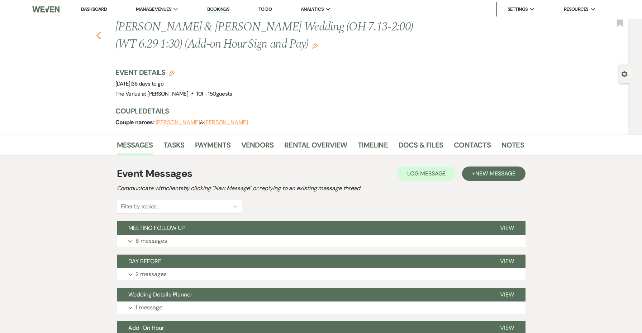
click at [98, 35] on icon "Previous" at bounding box center [98, 36] width 5 height 9
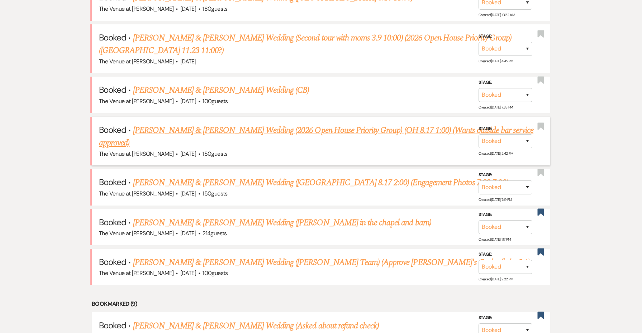
scroll to position [505, 0]
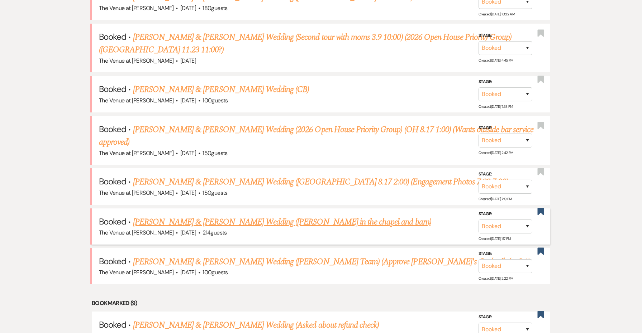
click at [153, 216] on link "[PERSON_NAME] & [PERSON_NAME] Wedding ([PERSON_NAME] in the chapel and barn)" at bounding box center [282, 222] width 298 height 13
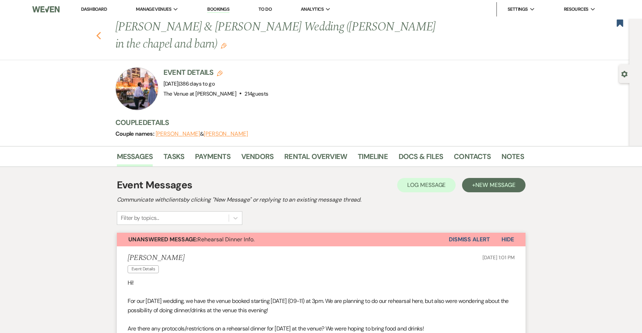
click at [100, 34] on icon "Previous" at bounding box center [98, 36] width 5 height 9
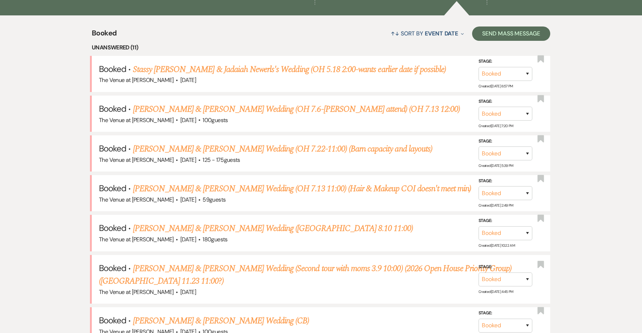
scroll to position [322, 0]
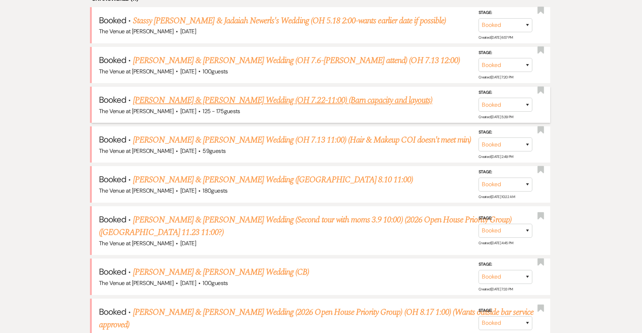
click at [156, 99] on link "[PERSON_NAME] & [PERSON_NAME] Wedding (OH 7.22-11:00) (Barn capacity and layout…" at bounding box center [282, 100] width 299 height 13
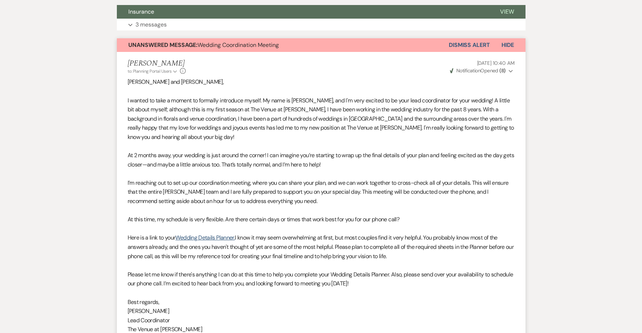
scroll to position [204, 0]
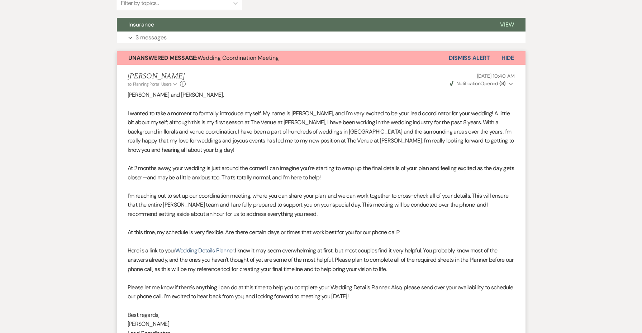
click at [145, 58] on strong "Unanswered Message:" at bounding box center [162, 58] width 69 height 8
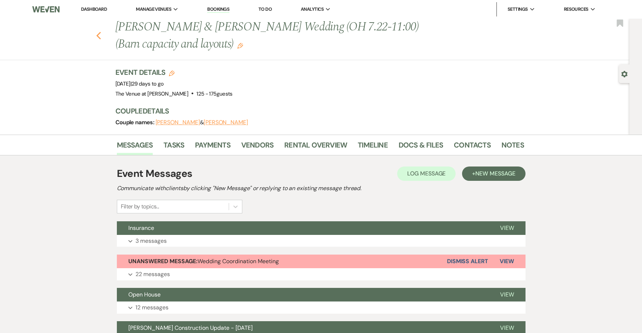
scroll to position [0, 0]
click at [98, 35] on icon "Previous" at bounding box center [98, 36] width 5 height 9
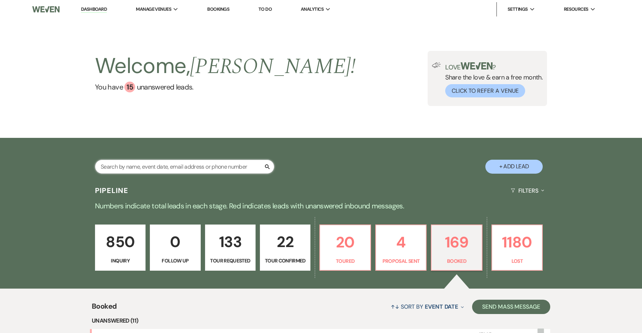
click at [153, 166] on input "text" at bounding box center [184, 167] width 179 height 14
type input "blandi"
select select "8"
select select "4"
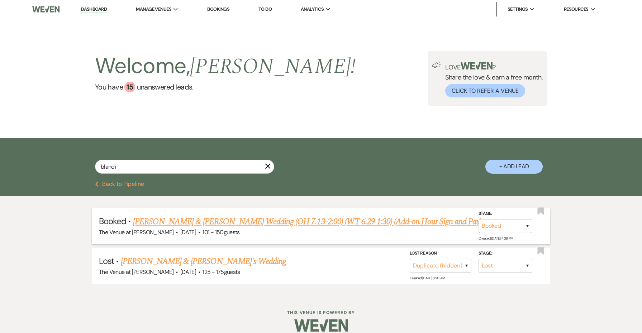
click at [181, 220] on link "[PERSON_NAME] & [PERSON_NAME] Wedding (OH 7.13-2:00) (WT 6.29 1:30) (Add-on Hou…" at bounding box center [307, 221] width 349 height 13
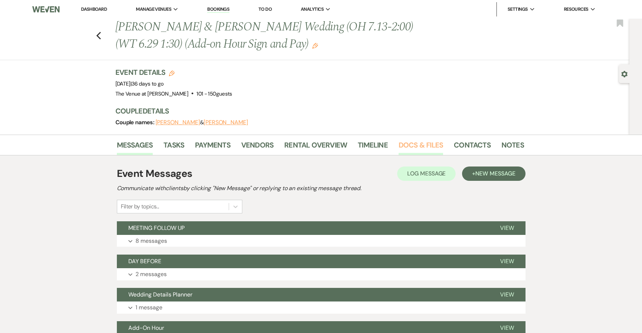
click at [412, 145] on link "Docs & Files" at bounding box center [420, 147] width 44 height 16
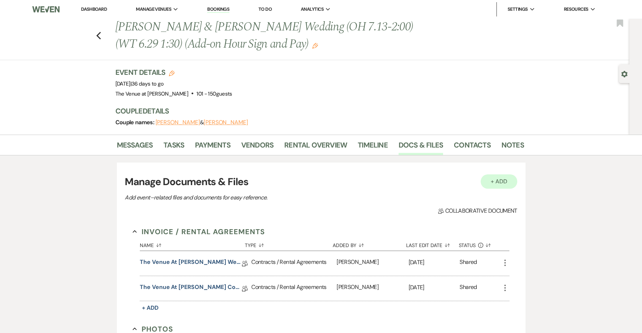
click at [498, 179] on button "+ Add" at bounding box center [499, 182] width 37 height 14
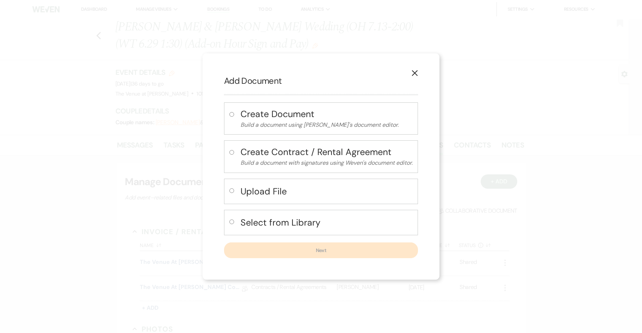
click at [307, 223] on h4 "Select from Library" at bounding box center [326, 222] width 172 height 13
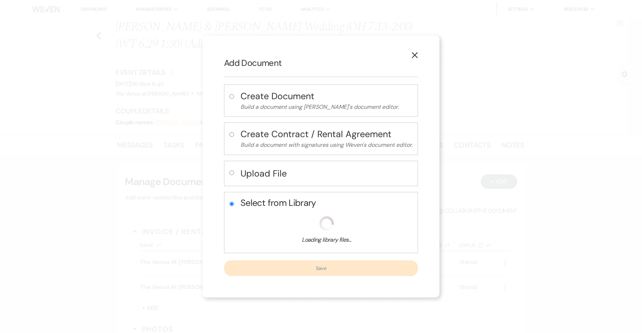
radio input "true"
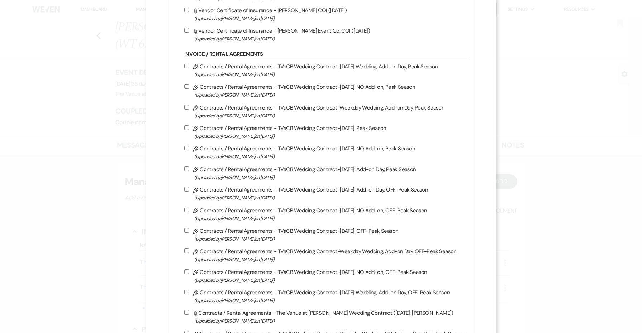
scroll to position [611, 0]
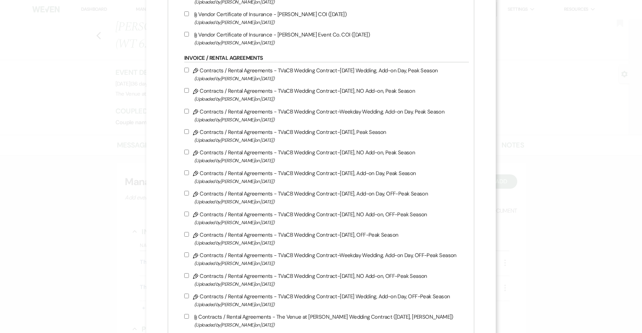
click at [247, 83] on span "(Uploaded by [PERSON_NAME] on [DATE] )" at bounding box center [329, 79] width 271 height 8
click at [189, 72] on input "Pencil Contracts / Rental Agreements - TVaCB Wedding Contract-[DATE] Wedding, A…" at bounding box center [186, 70] width 5 height 5
checkbox input "true"
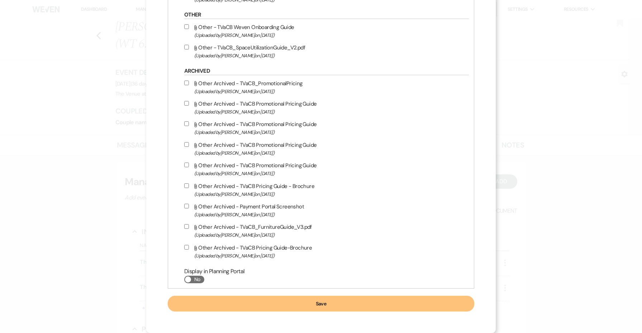
scroll to position [1254, 0]
click at [261, 307] on button "Save" at bounding box center [321, 304] width 306 height 16
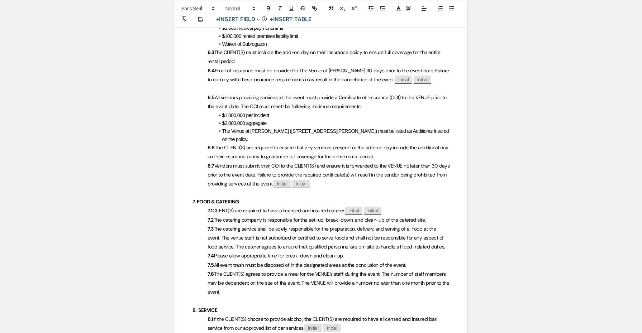
scroll to position [846, 0]
